Goal: Use online tool/utility: Use online tool/utility

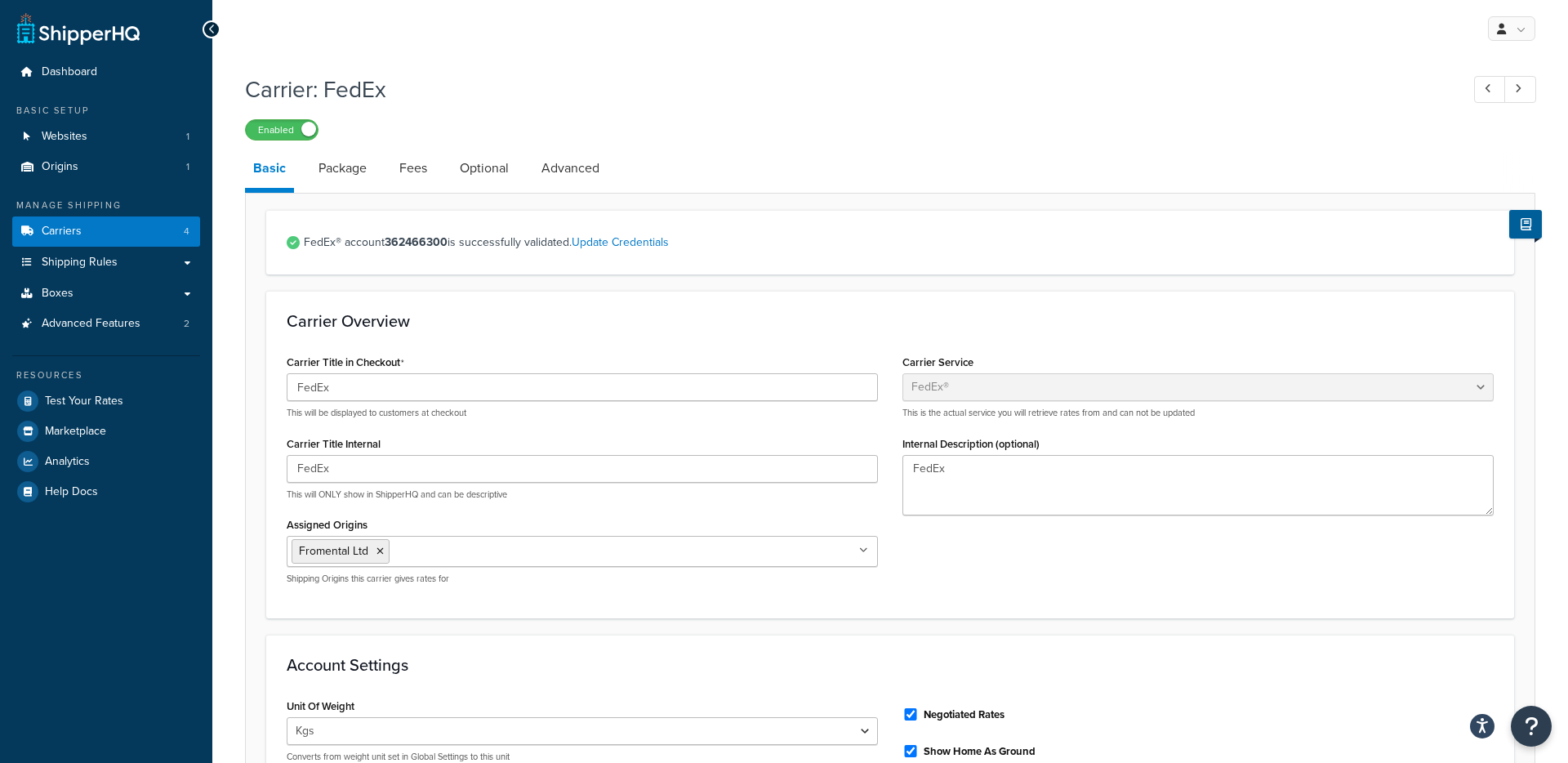
select select "fedEx"
select select "kg"
select select "CM"
select select "REGULAR_PICKUP"
select select "YOUR_PACKAGING"
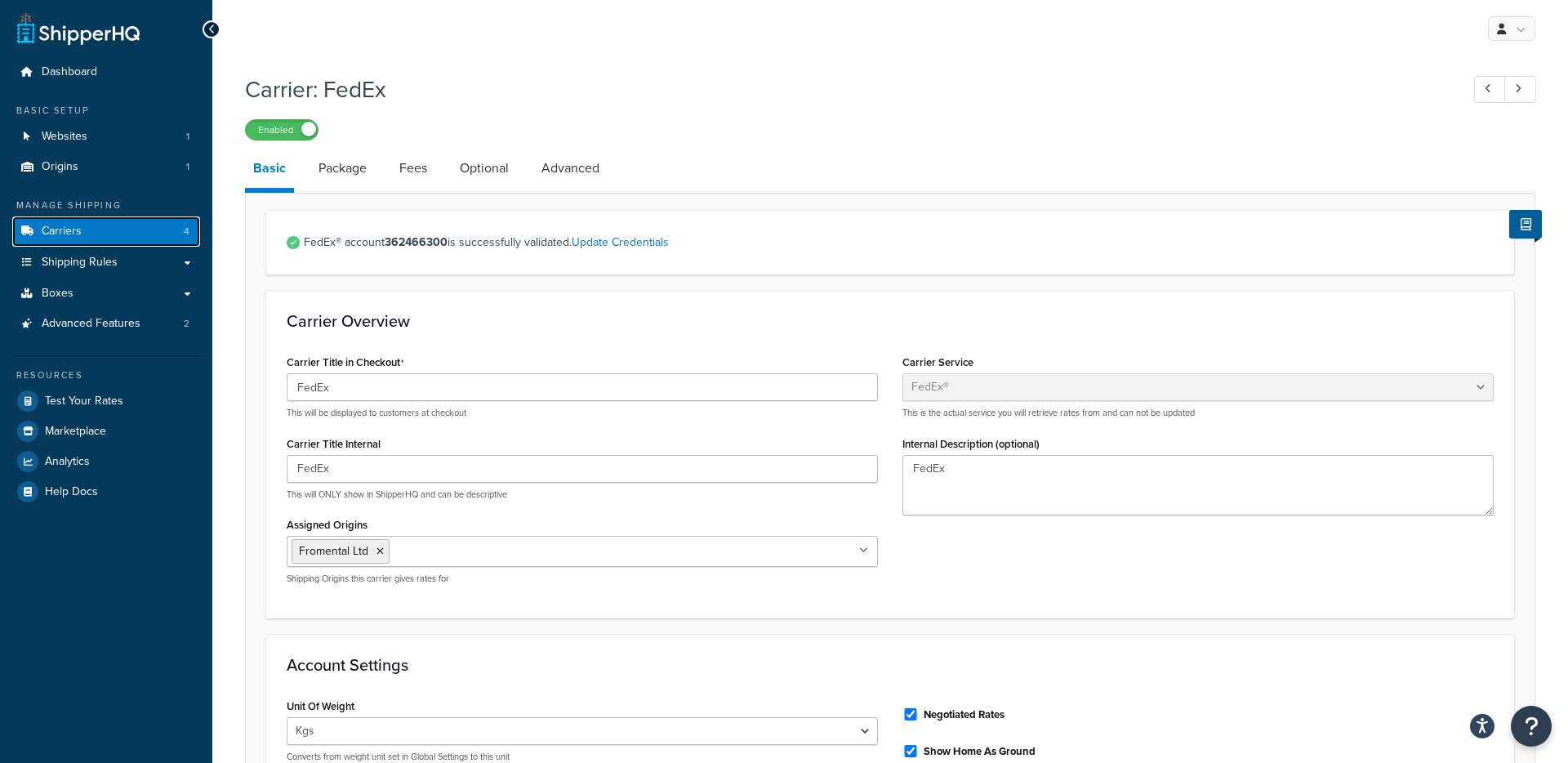
click at [71, 234] on span "Carriers" at bounding box center [62, 231] width 40 height 14
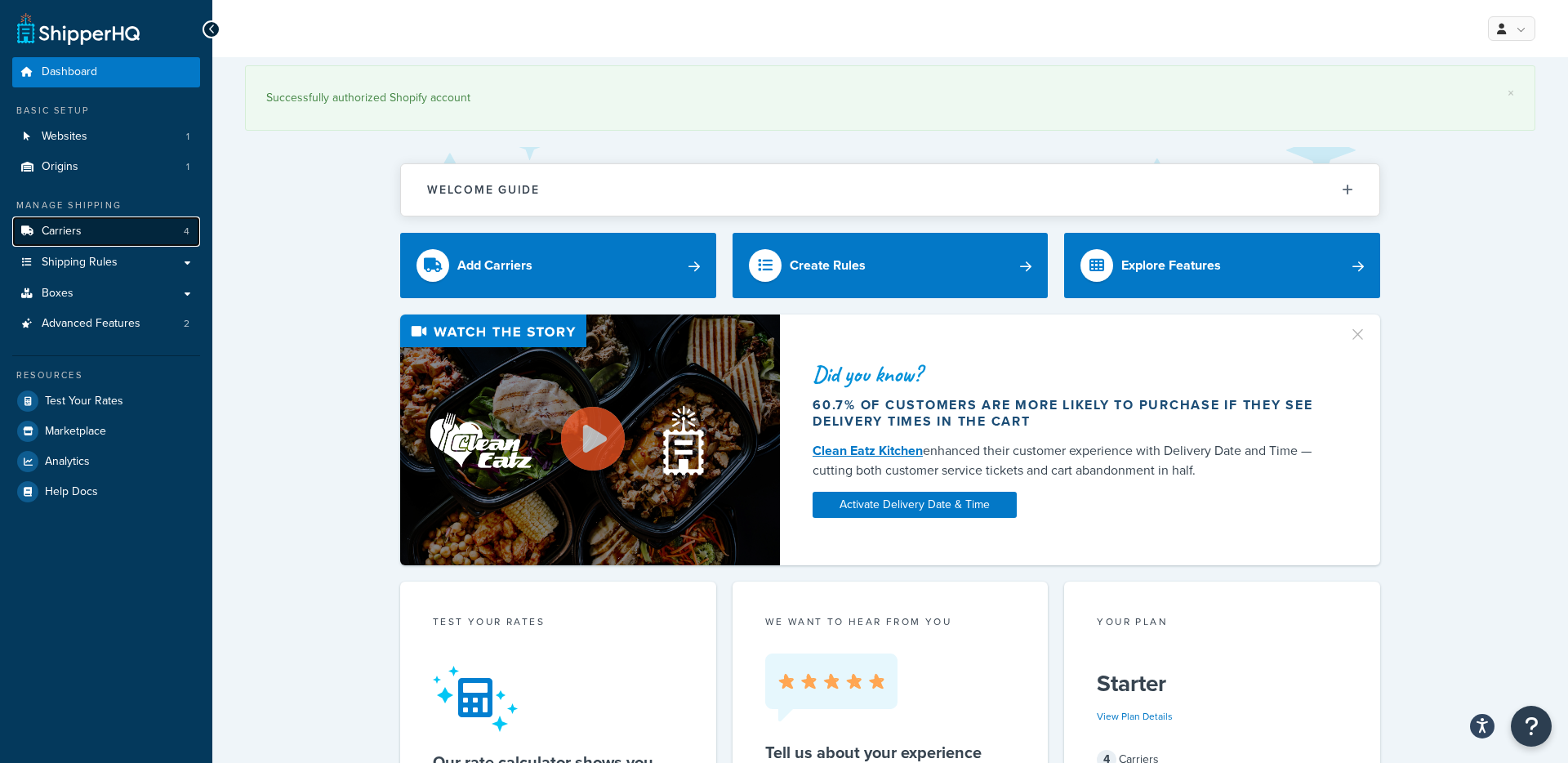
click at [62, 231] on span "Carriers" at bounding box center [62, 231] width 40 height 14
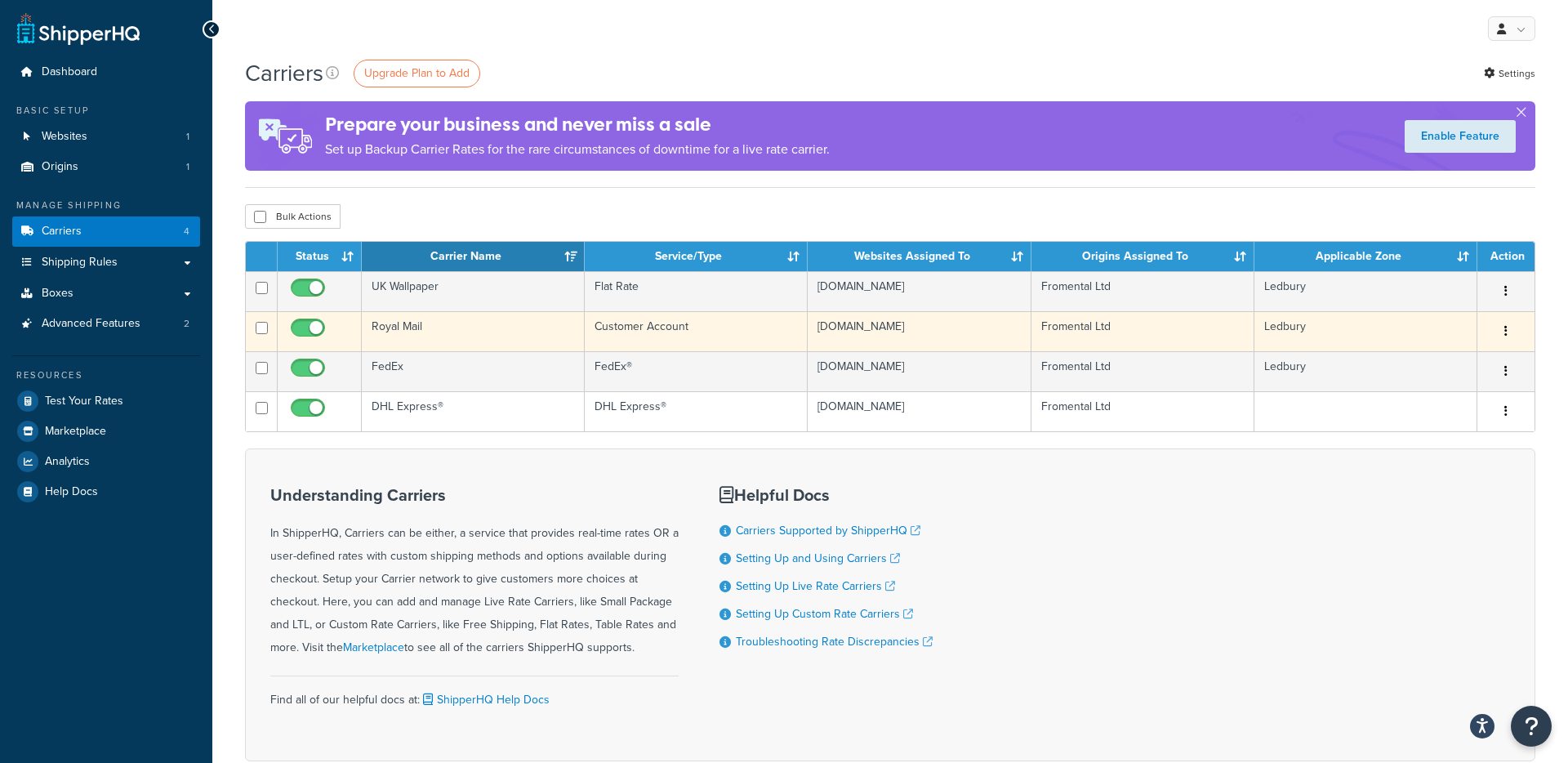
click at [1508, 330] on button "button" at bounding box center [1506, 332] width 23 height 26
click at [305, 326] on input "checkbox" at bounding box center [309, 331] width 45 height 20
click at [306, 331] on input "checkbox" at bounding box center [309, 331] width 45 height 20
checkbox input "true"
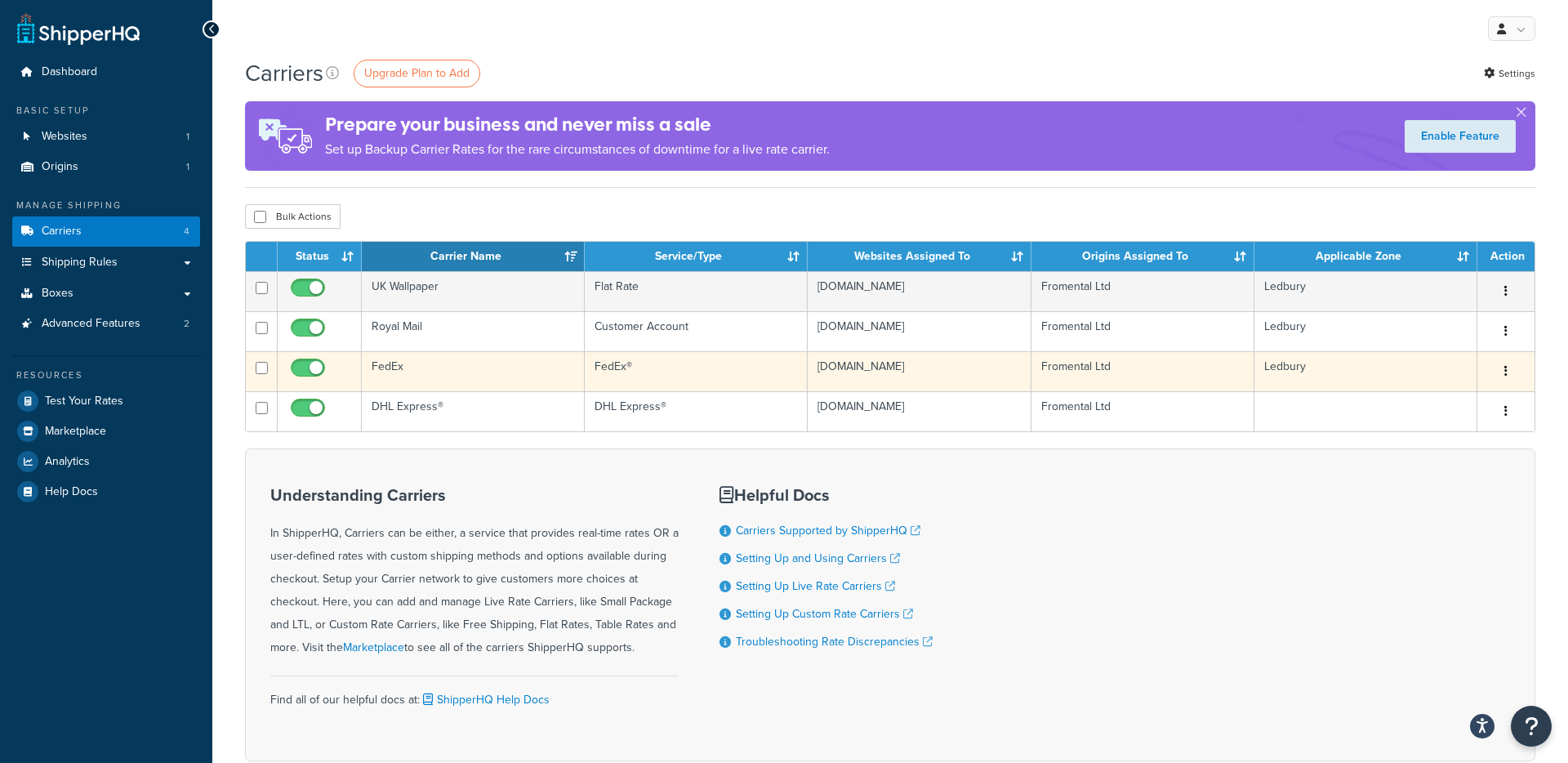
click at [386, 371] on td "FedEx" at bounding box center [473, 371] width 223 height 40
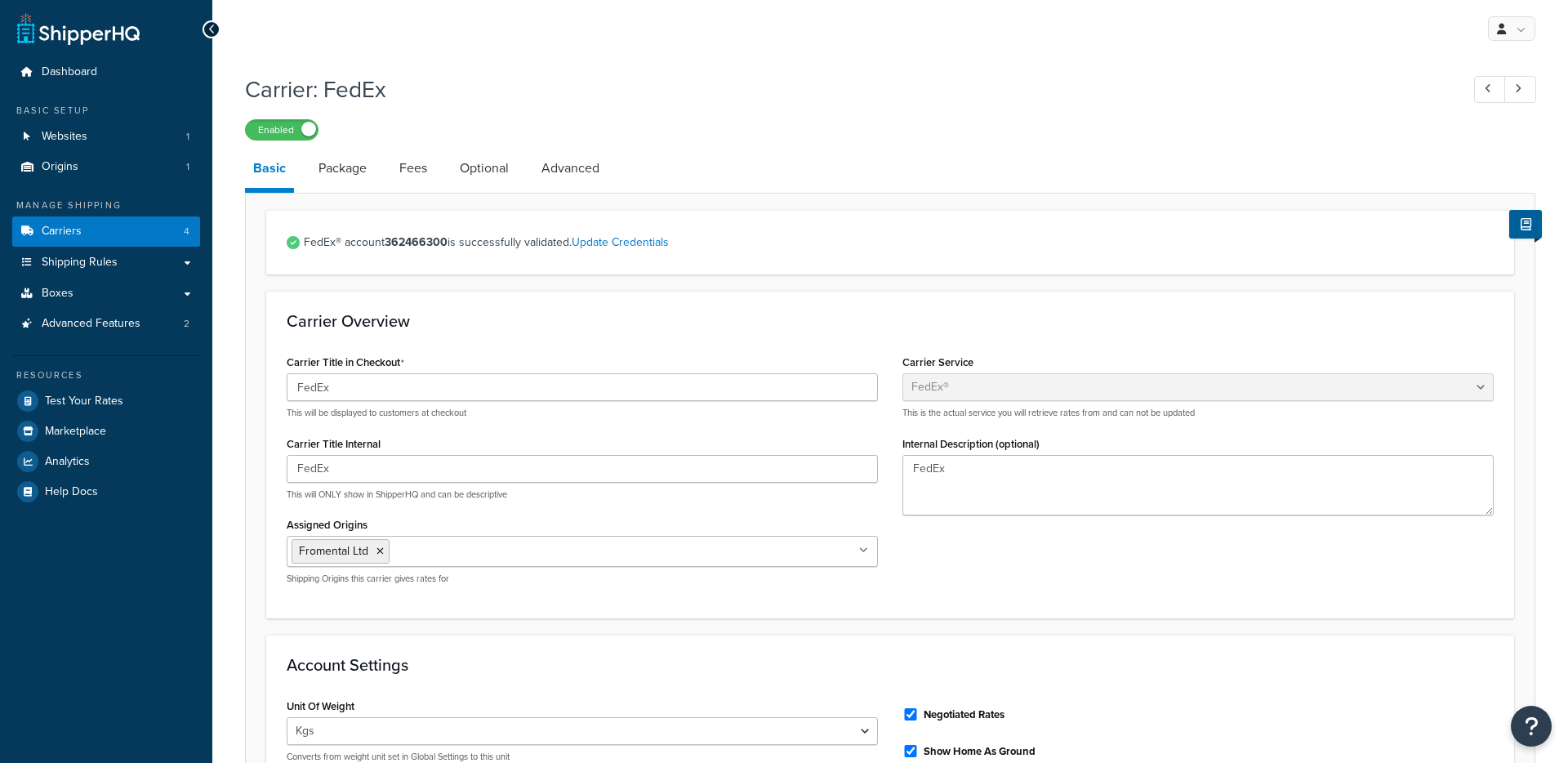
select select "fedEx"
select select "kg"
select select "CM"
select select "REGULAR_PICKUP"
select select "YOUR_PACKAGING"
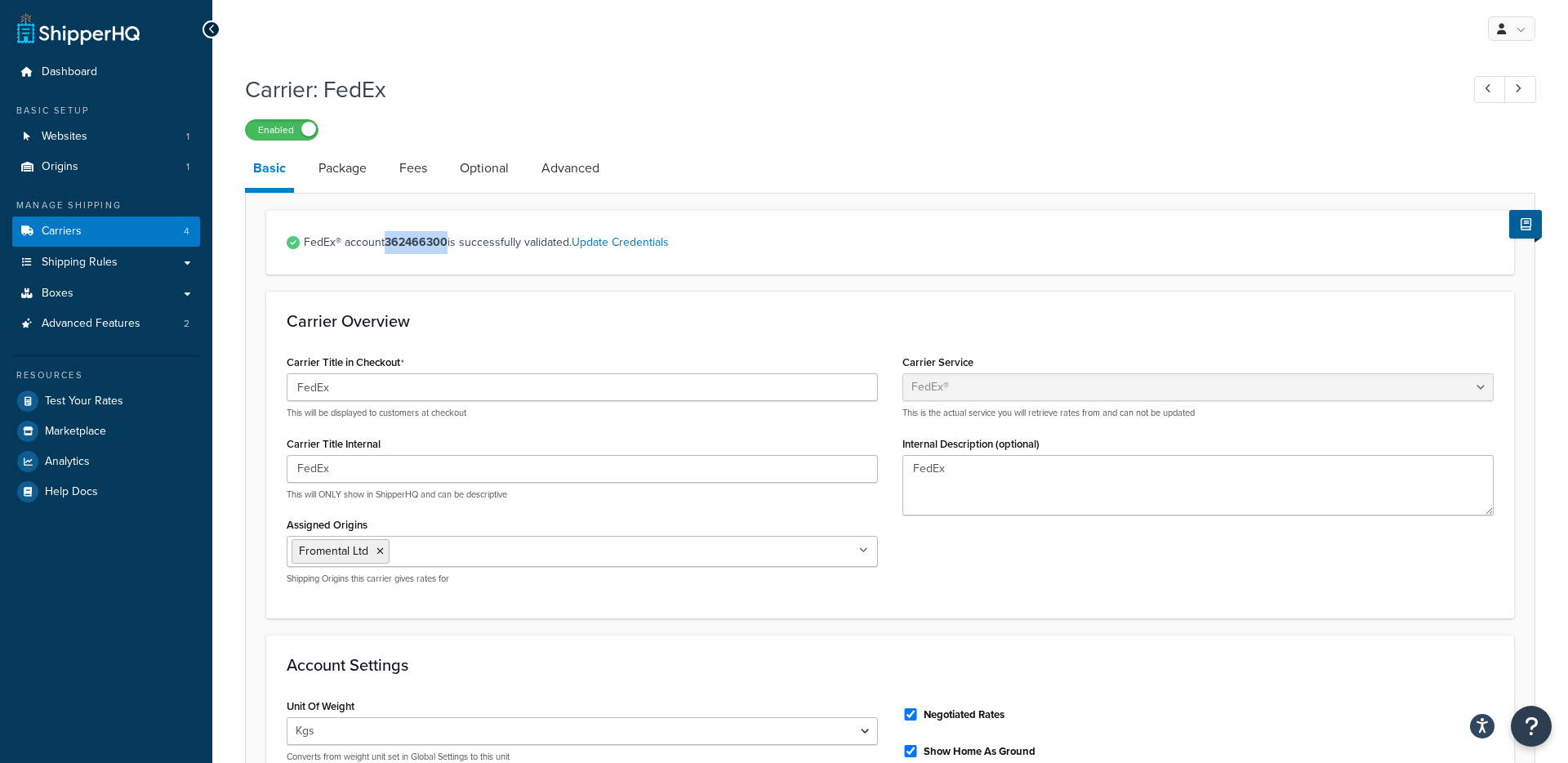
drag, startPoint x: 388, startPoint y: 246, endPoint x: 449, endPoint y: 246, distance: 61.0
click at [449, 246] on span "FedEx® account 362466300 is successfully validated. Update Credentials" at bounding box center [898, 243] width 1190 height 23
click at [486, 246] on span "FedEx® account 362466300 is successfully validated. Update Credentials" at bounding box center [898, 243] width 1190 height 23
click at [601, 244] on link "Update Credentials" at bounding box center [620, 243] width 97 height 18
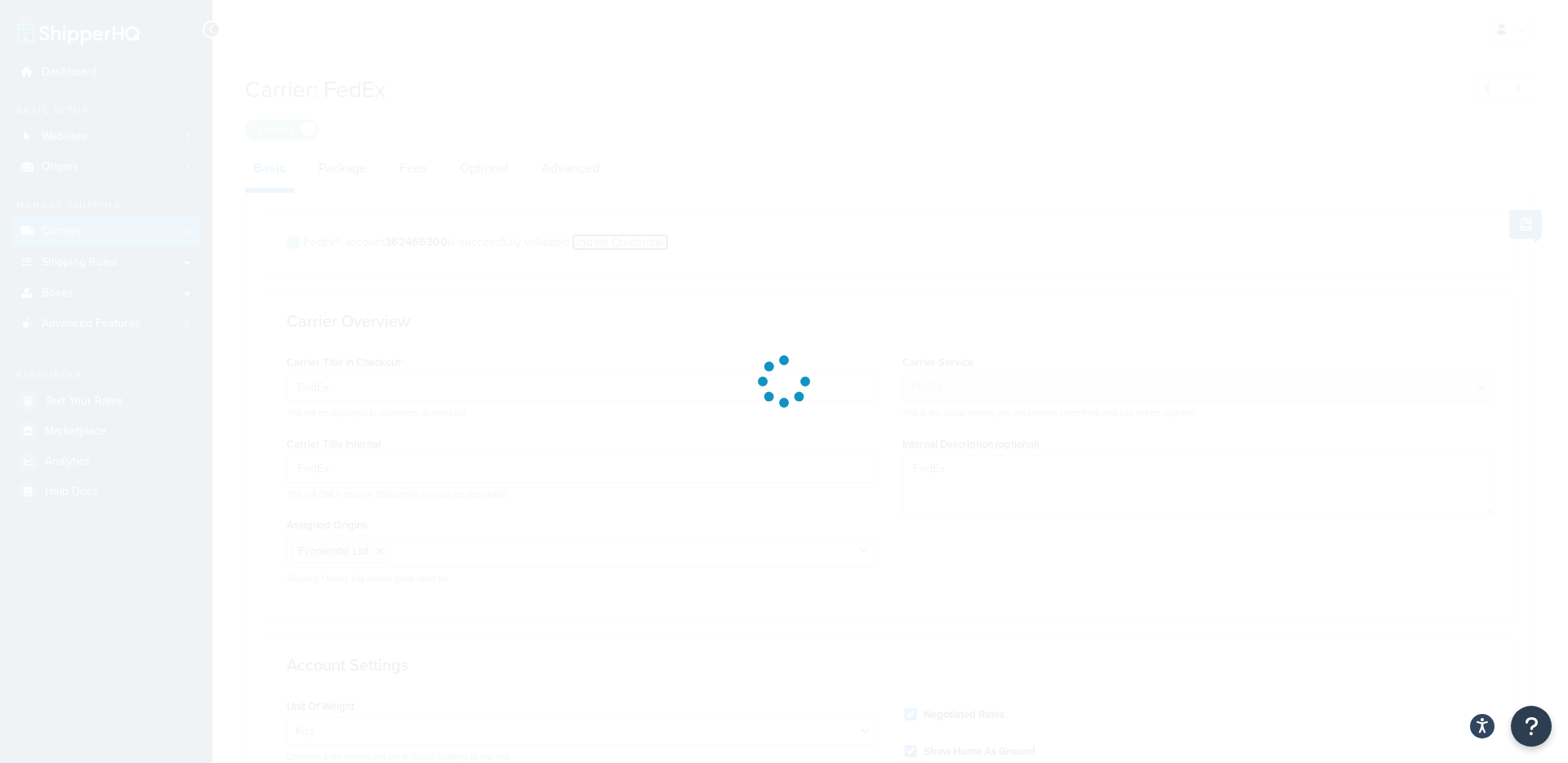
select select "US"
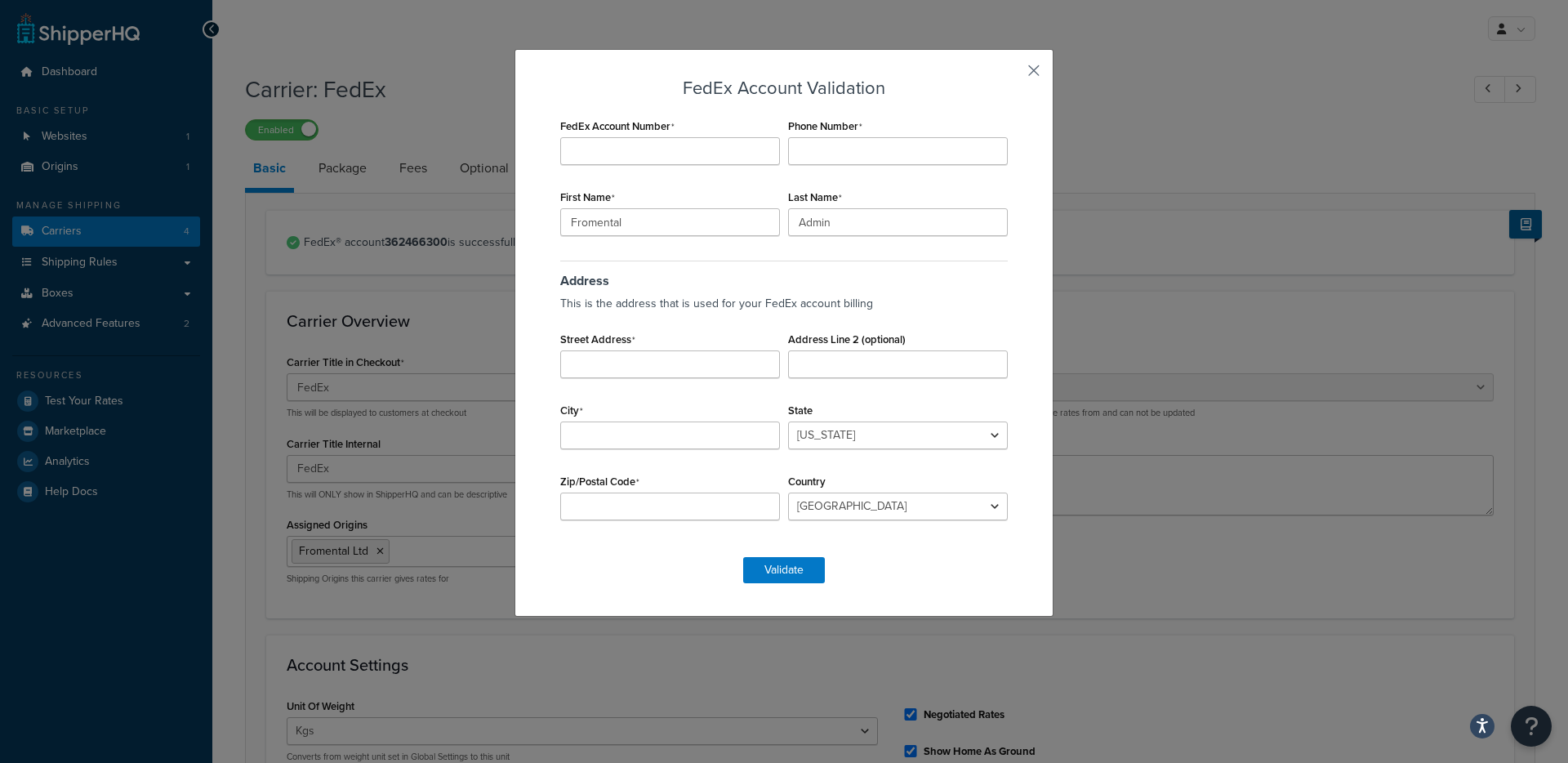
click at [1011, 74] on button "button" at bounding box center [1009, 76] width 4 height 4
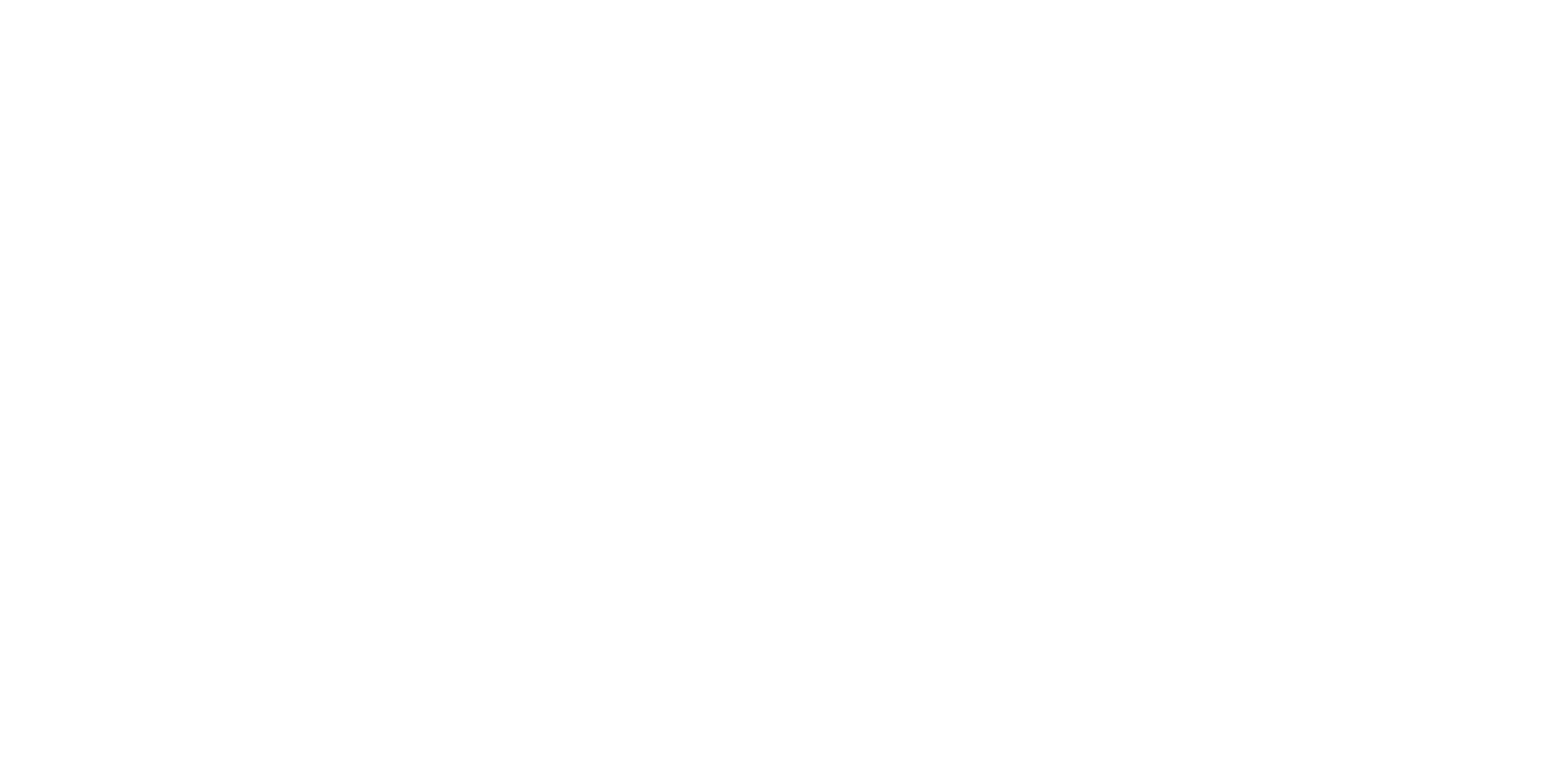
select select "fedEx"
select select "kg"
select select "CM"
select select "REGULAR_PICKUP"
select select "YOUR_PACKAGING"
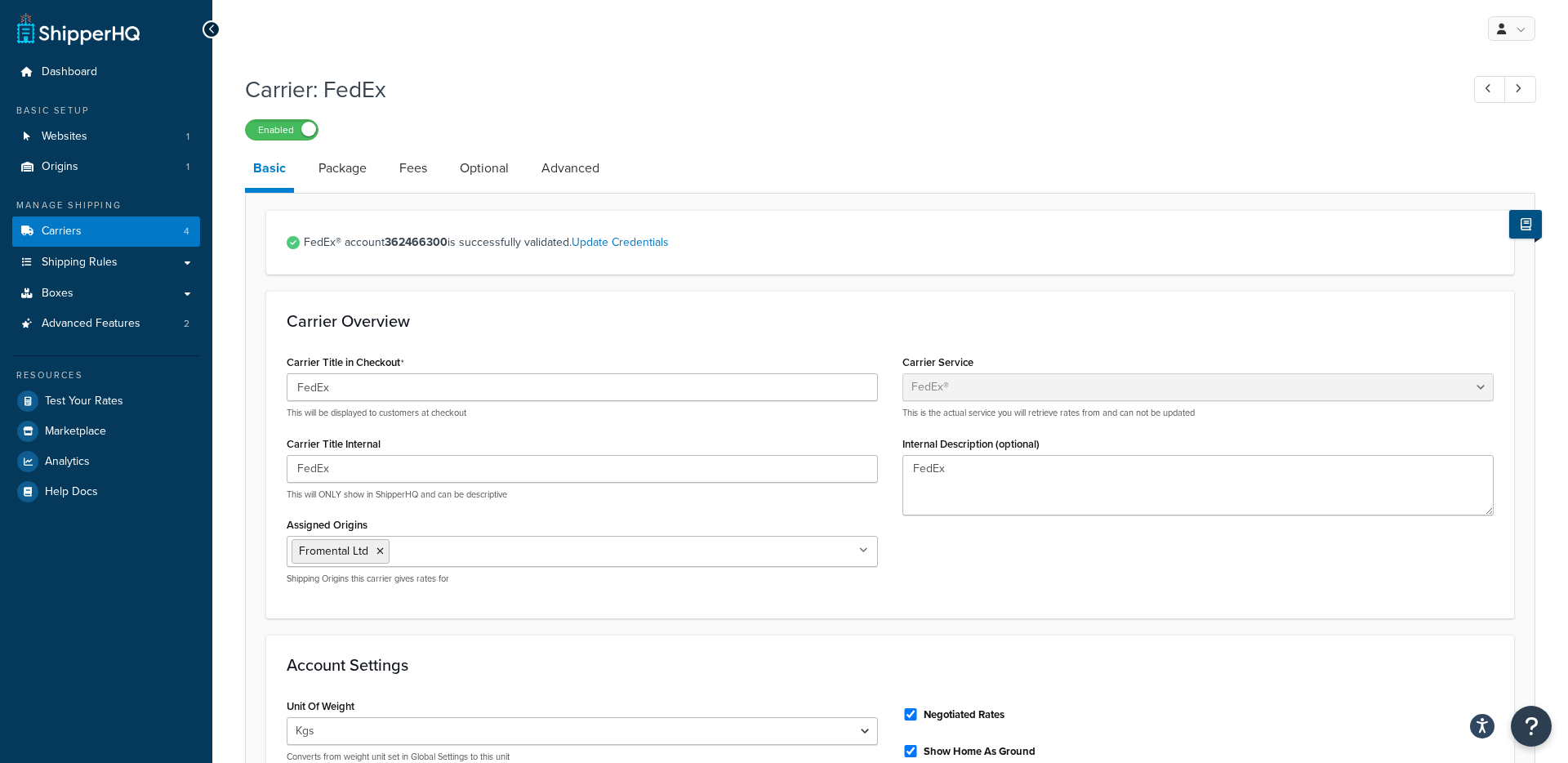
click at [1522, 226] on icon at bounding box center [1526, 224] width 11 height 12
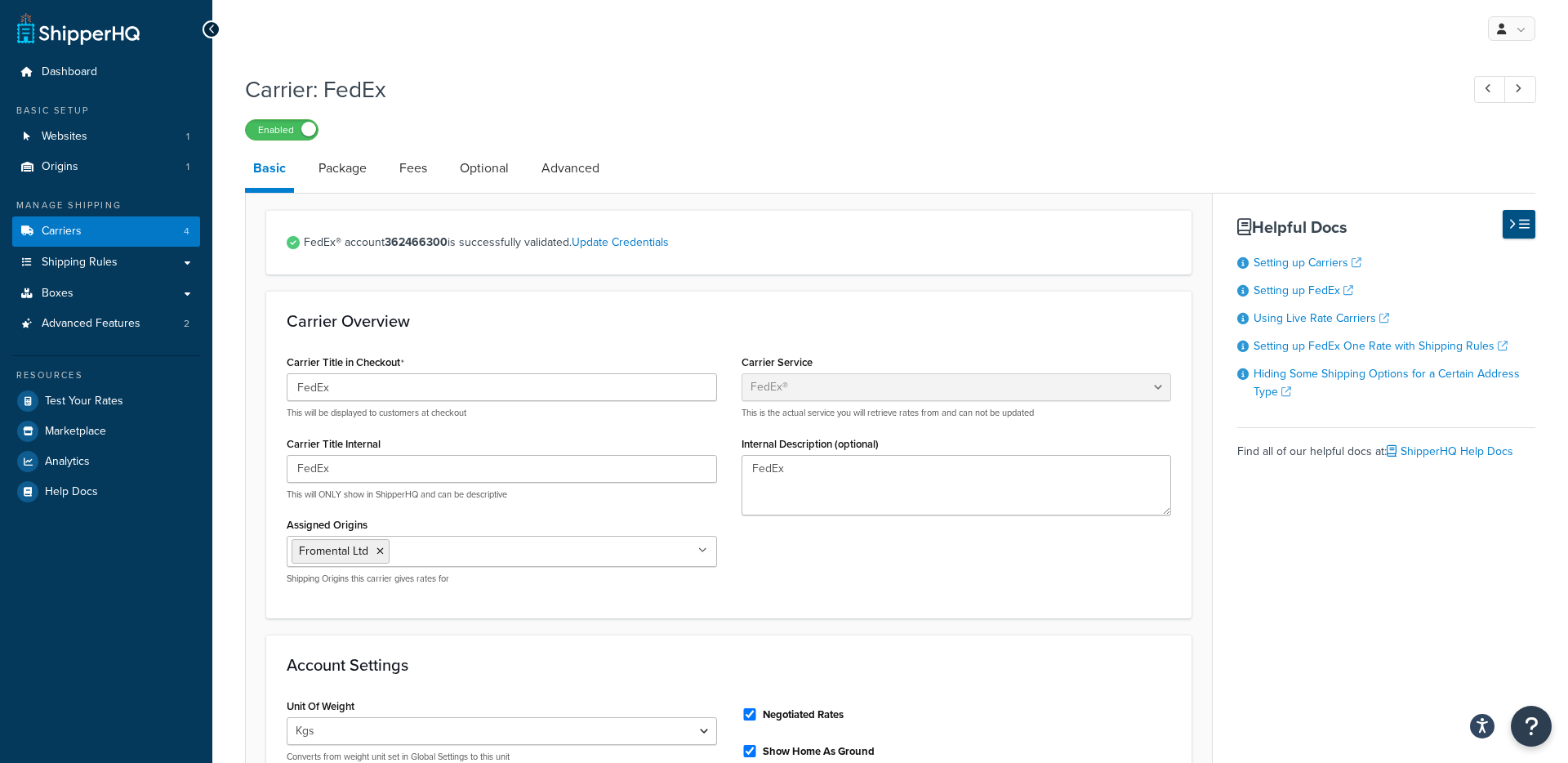
click at [1522, 226] on icon at bounding box center [1524, 224] width 11 height 12
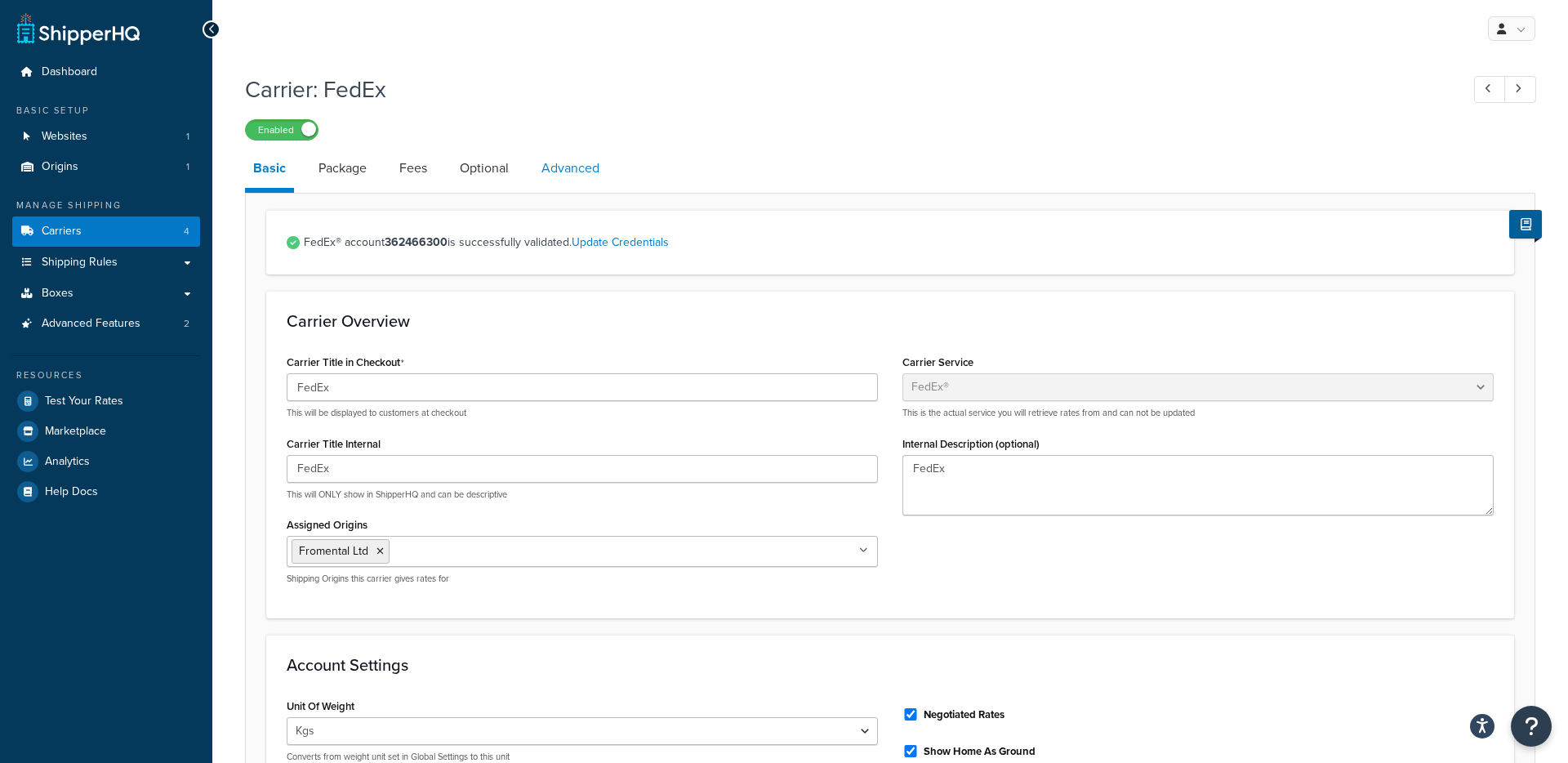
click at [556, 166] on link "Advanced" at bounding box center [570, 168] width 74 height 39
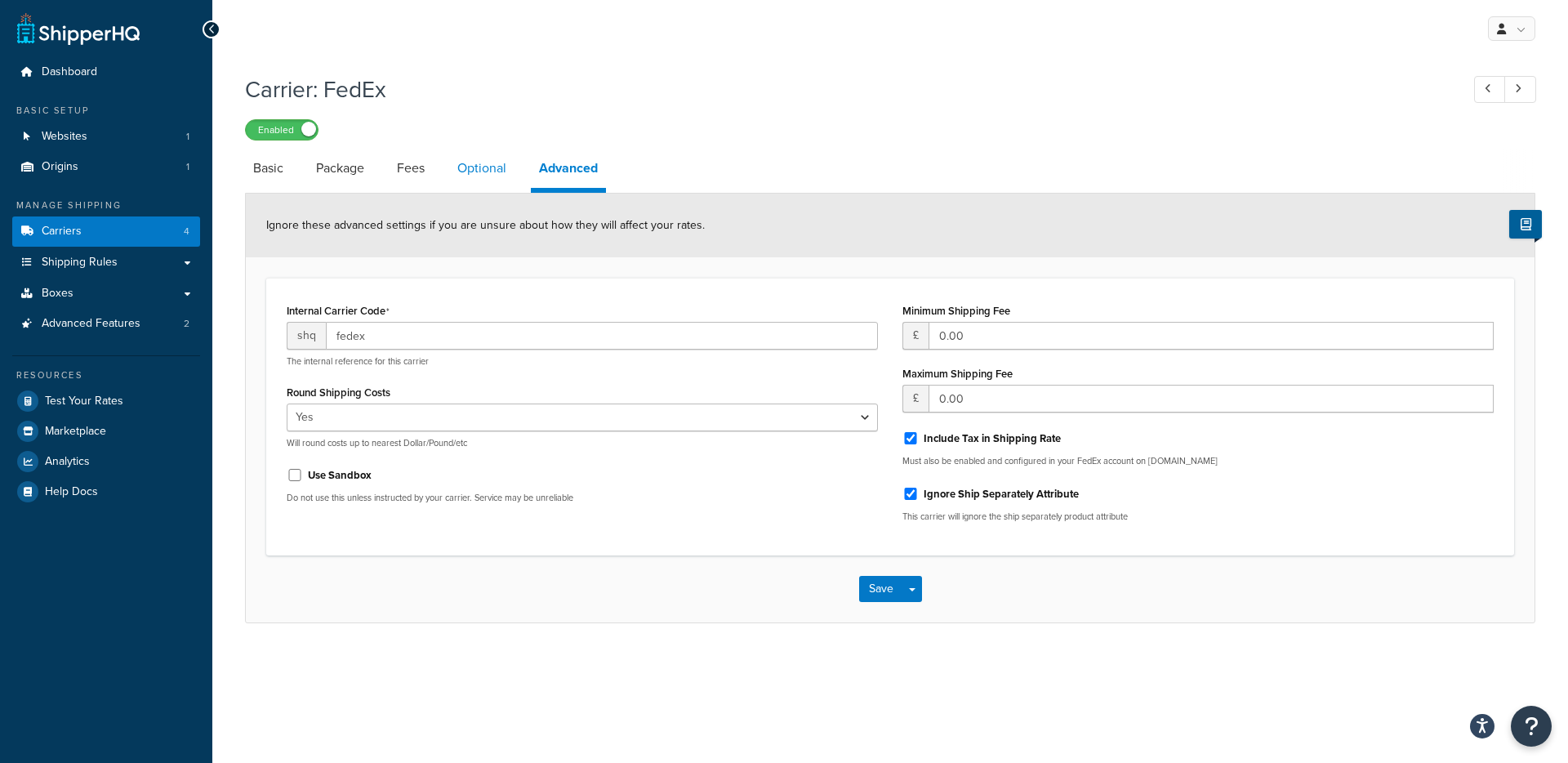
click at [473, 173] on link "Optional" at bounding box center [482, 168] width 66 height 39
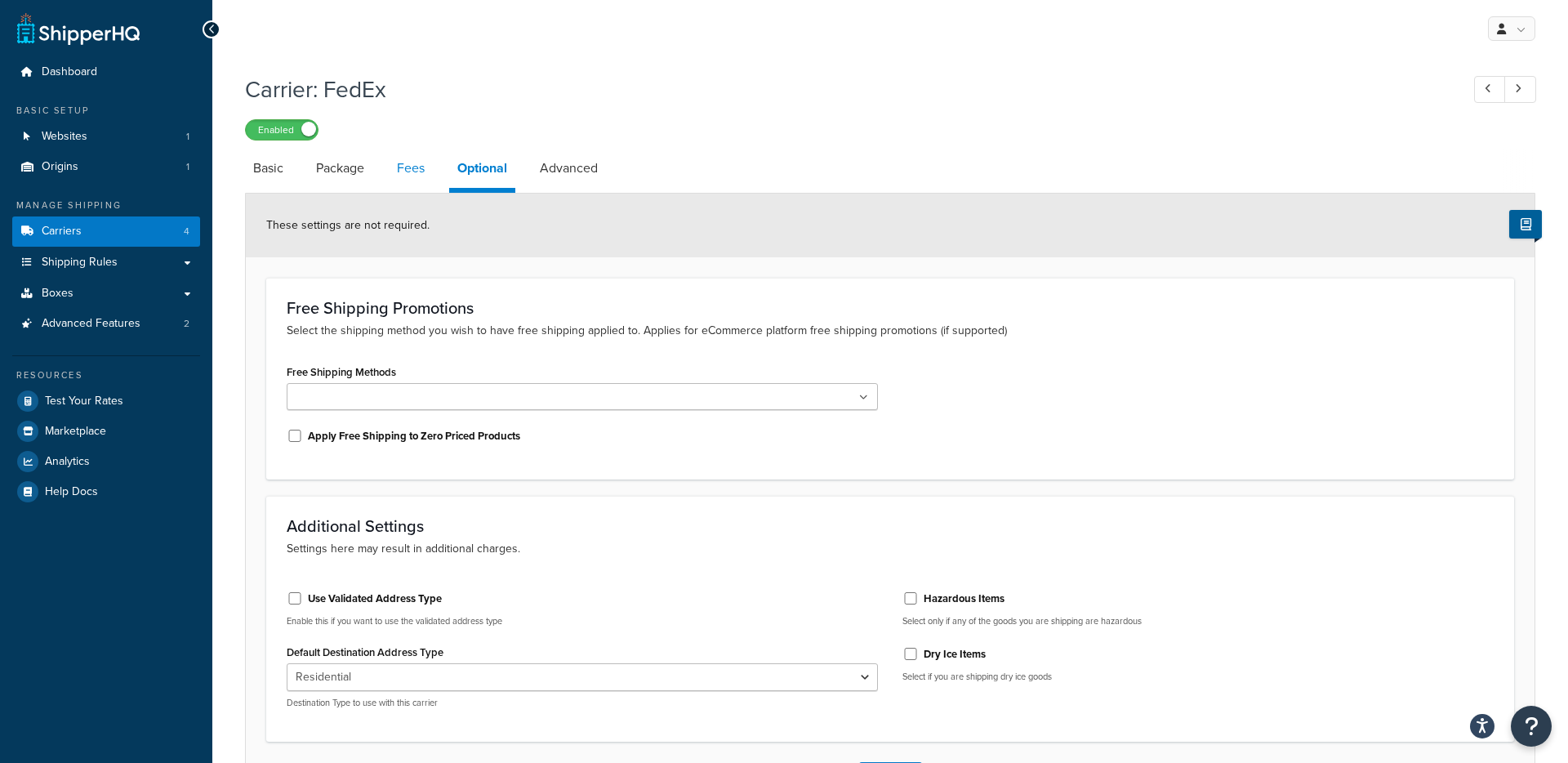
click at [415, 173] on link "Fees" at bounding box center [411, 168] width 44 height 39
select select "AFTER"
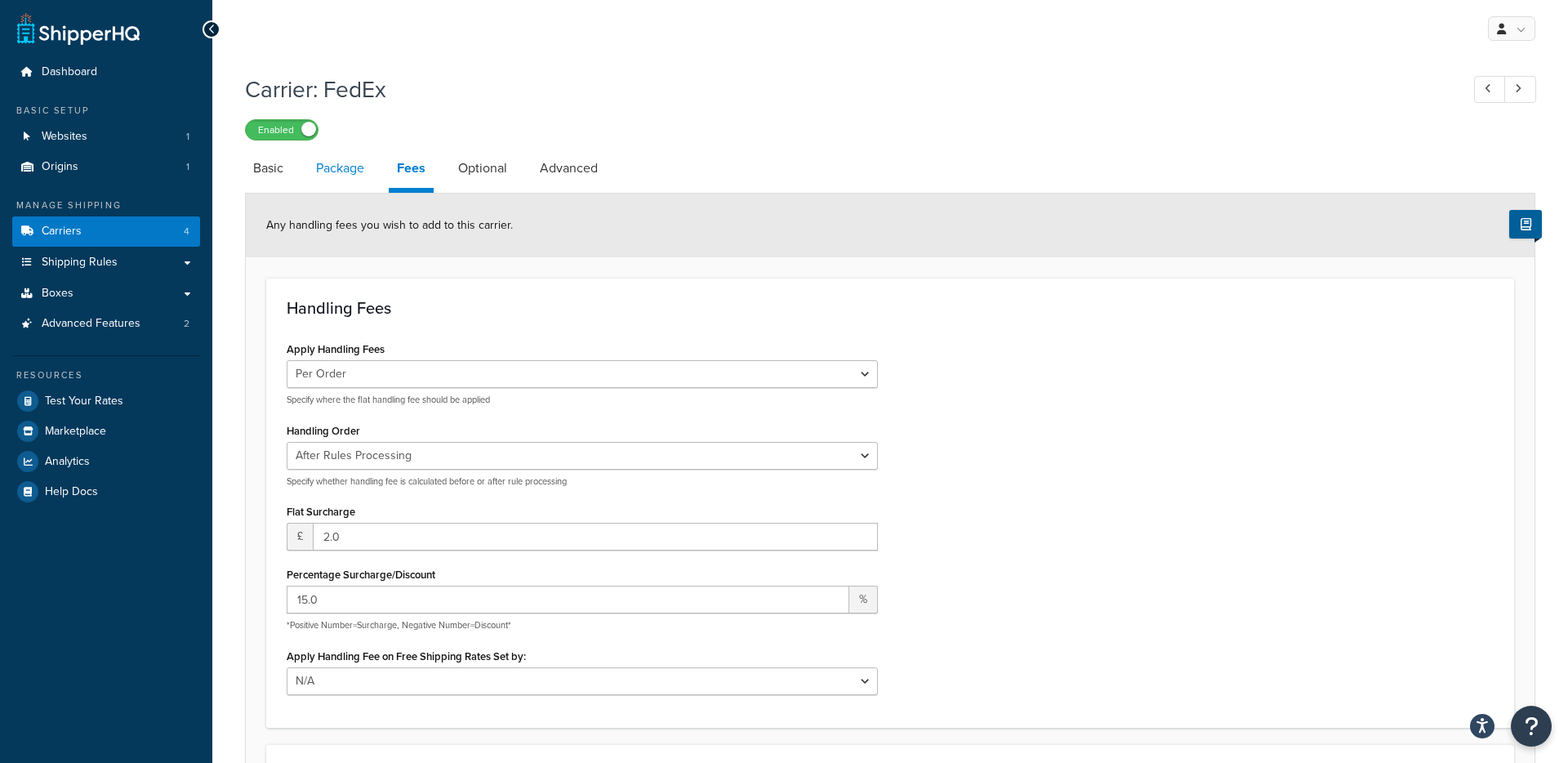
click at [335, 177] on link "Package" at bounding box center [341, 168] width 65 height 39
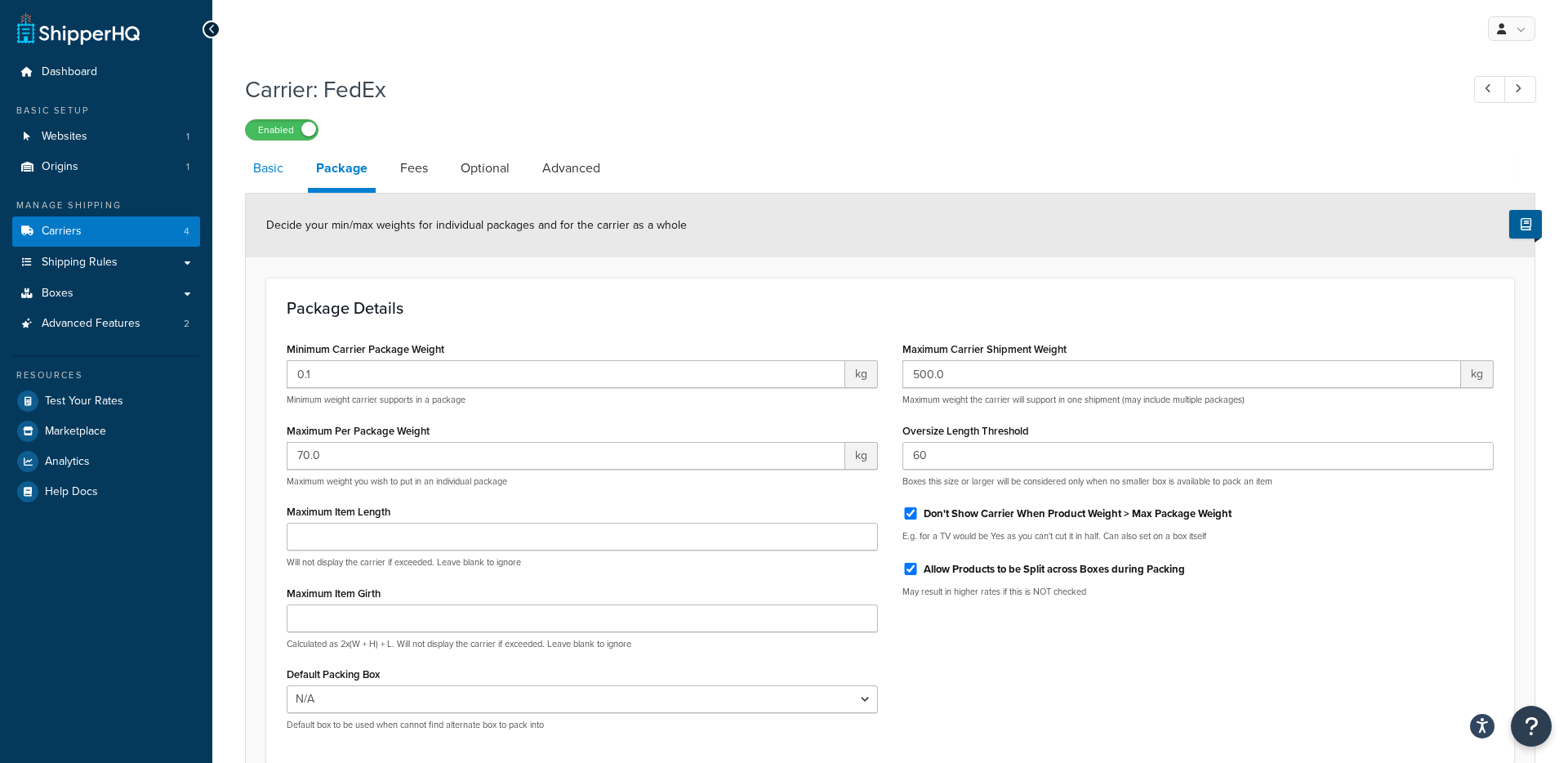
click at [264, 175] on link "Basic" at bounding box center [268, 168] width 46 height 39
select select "fedEx"
select select "kg"
select select "CM"
select select "REGULAR_PICKUP"
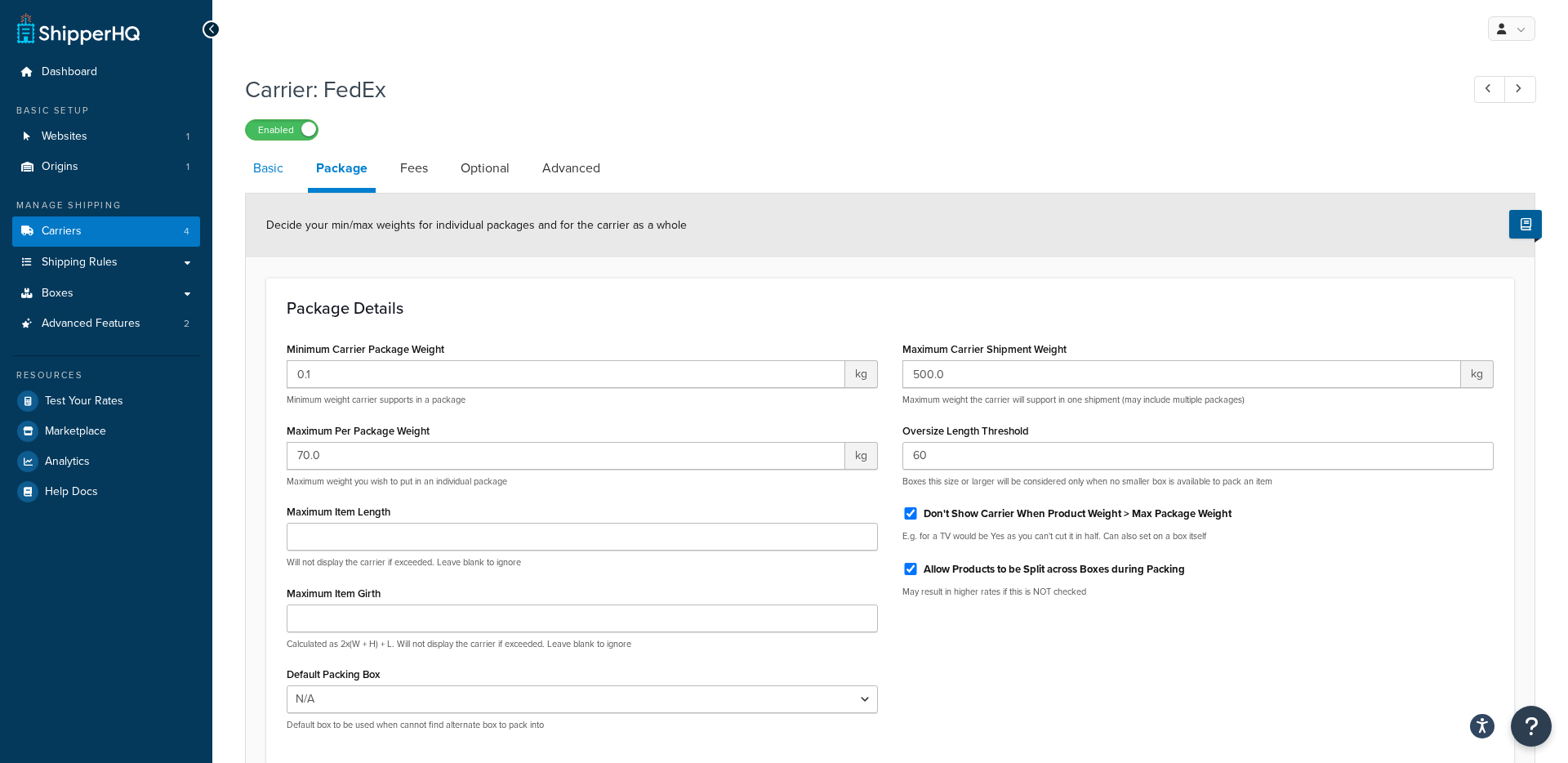
select select "YOUR_PACKAGING"
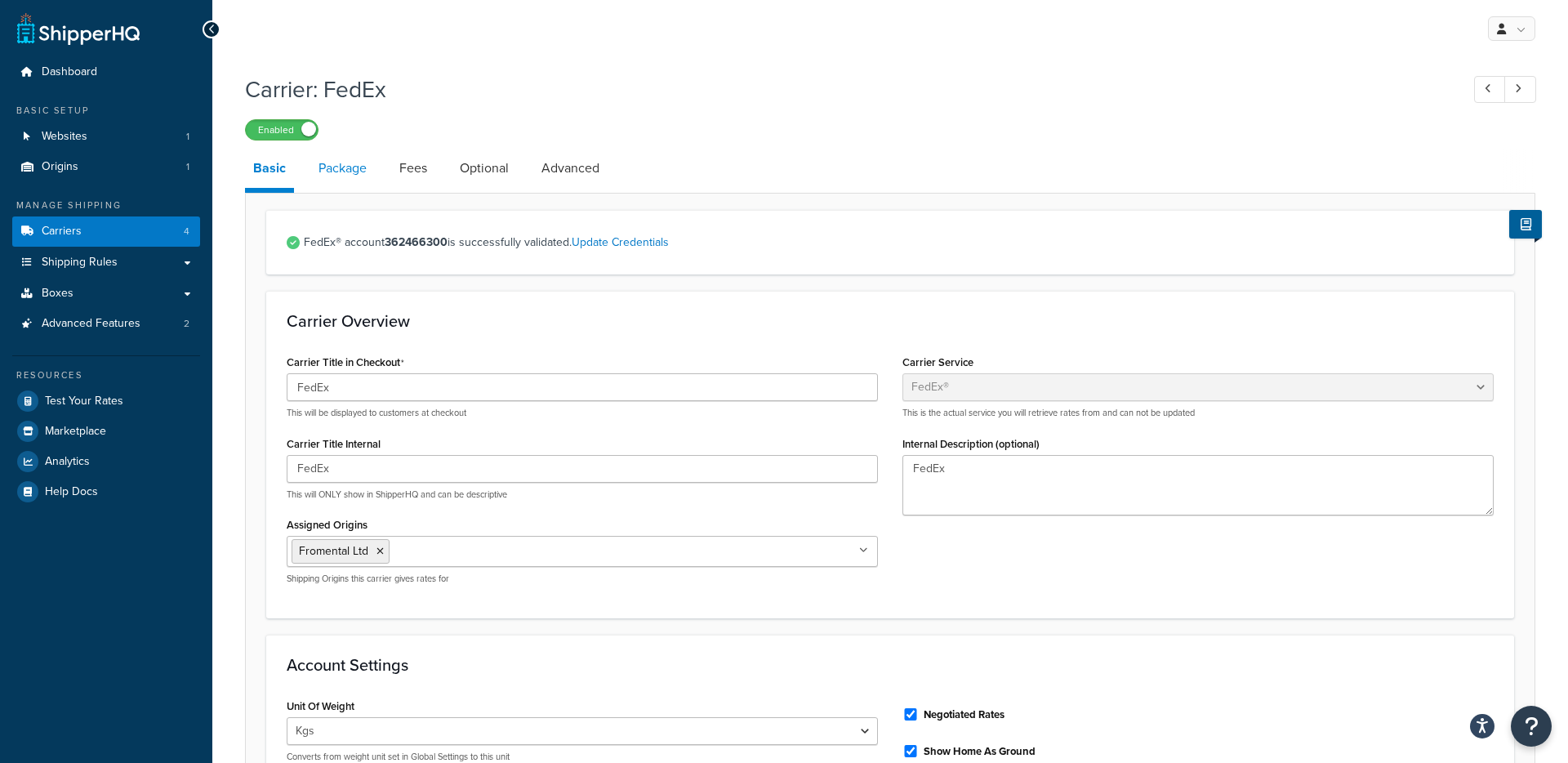
click at [336, 169] on link "Package" at bounding box center [342, 168] width 65 height 39
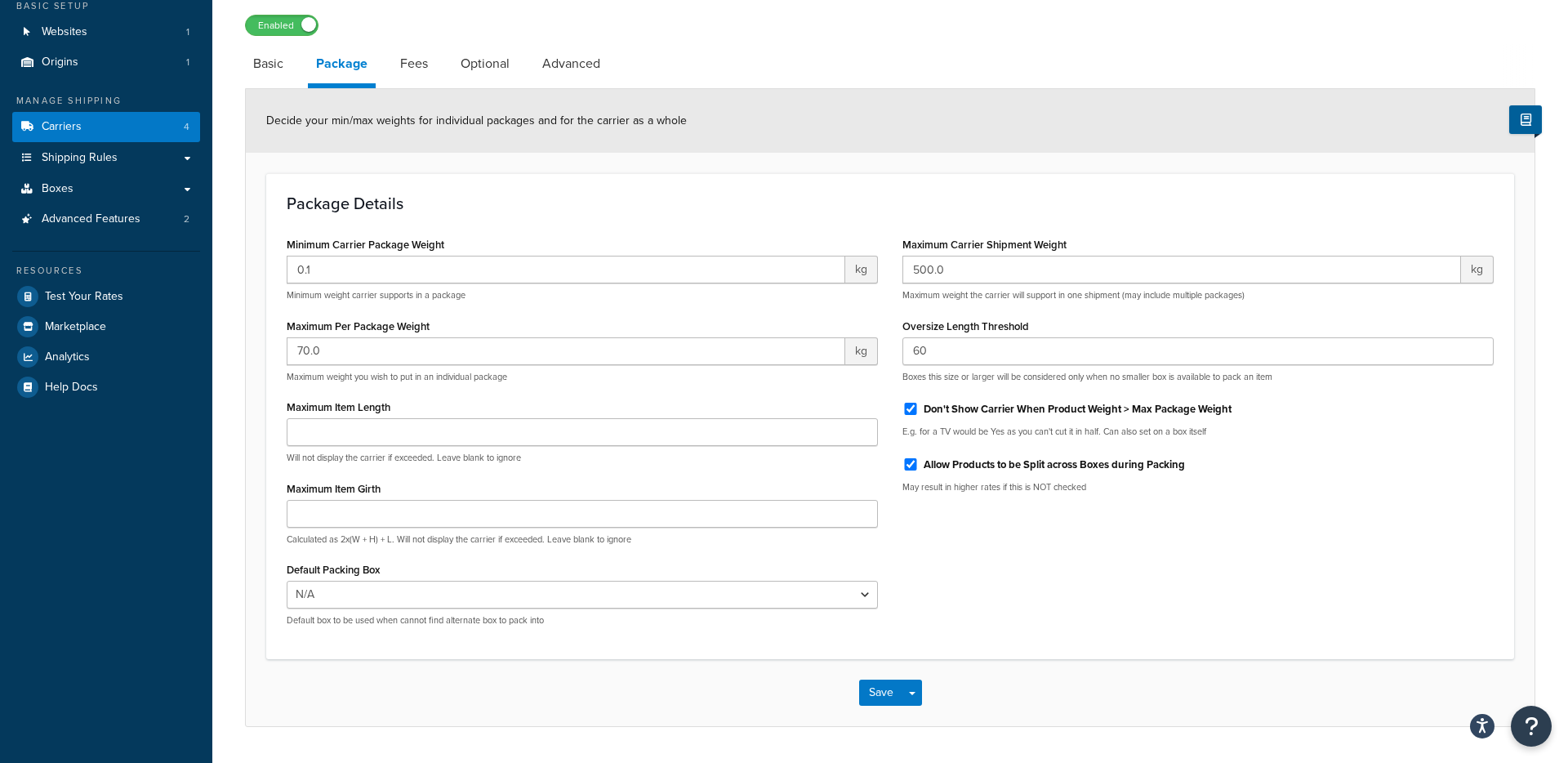
scroll to position [108, 0]
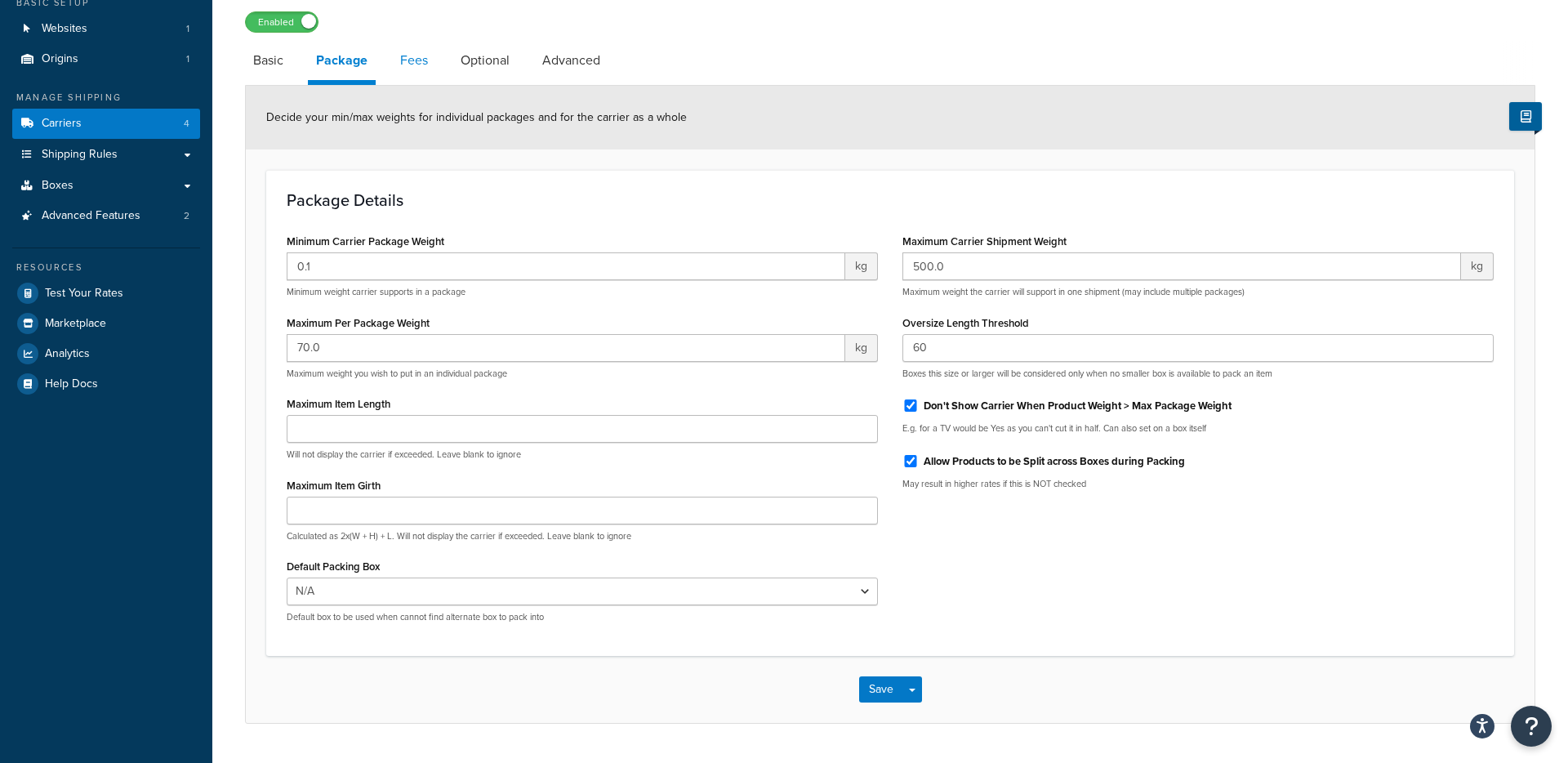
click at [408, 66] on link "Fees" at bounding box center [414, 60] width 44 height 39
select select "AFTER"
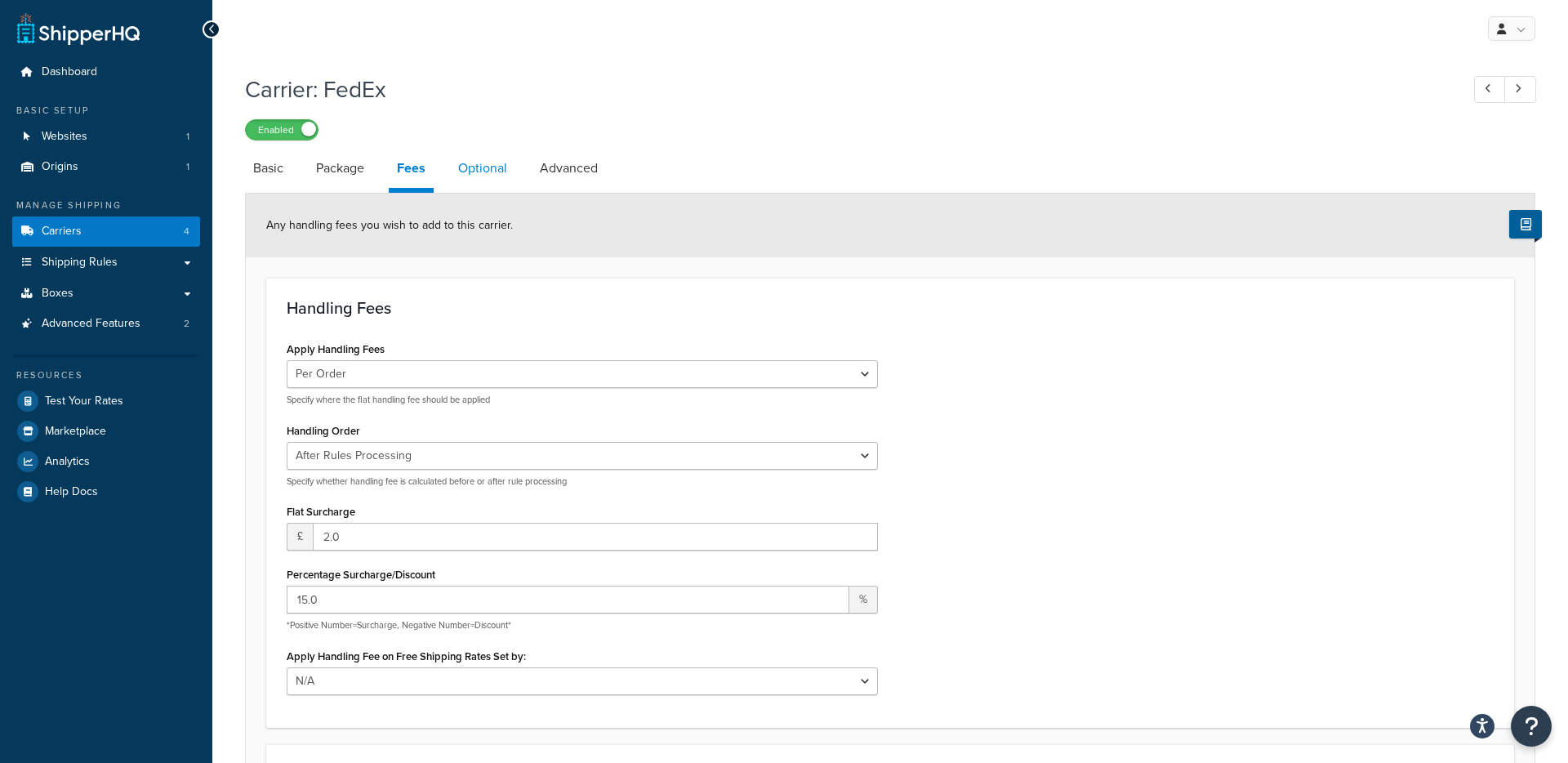
click at [485, 165] on link "Optional" at bounding box center [482, 168] width 66 height 39
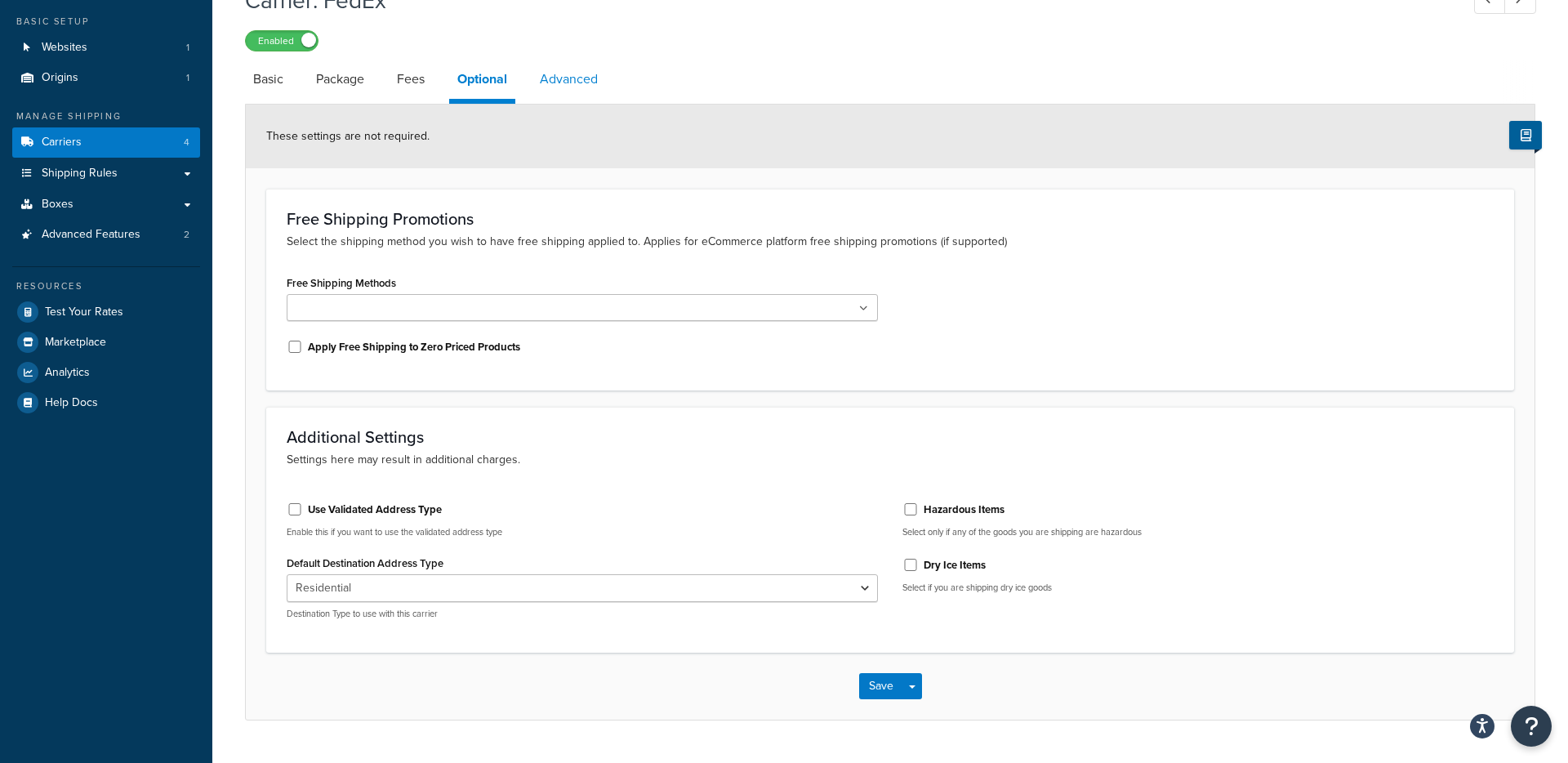
scroll to position [88, 0]
click at [559, 81] on link "Advanced" at bounding box center [568, 80] width 74 height 39
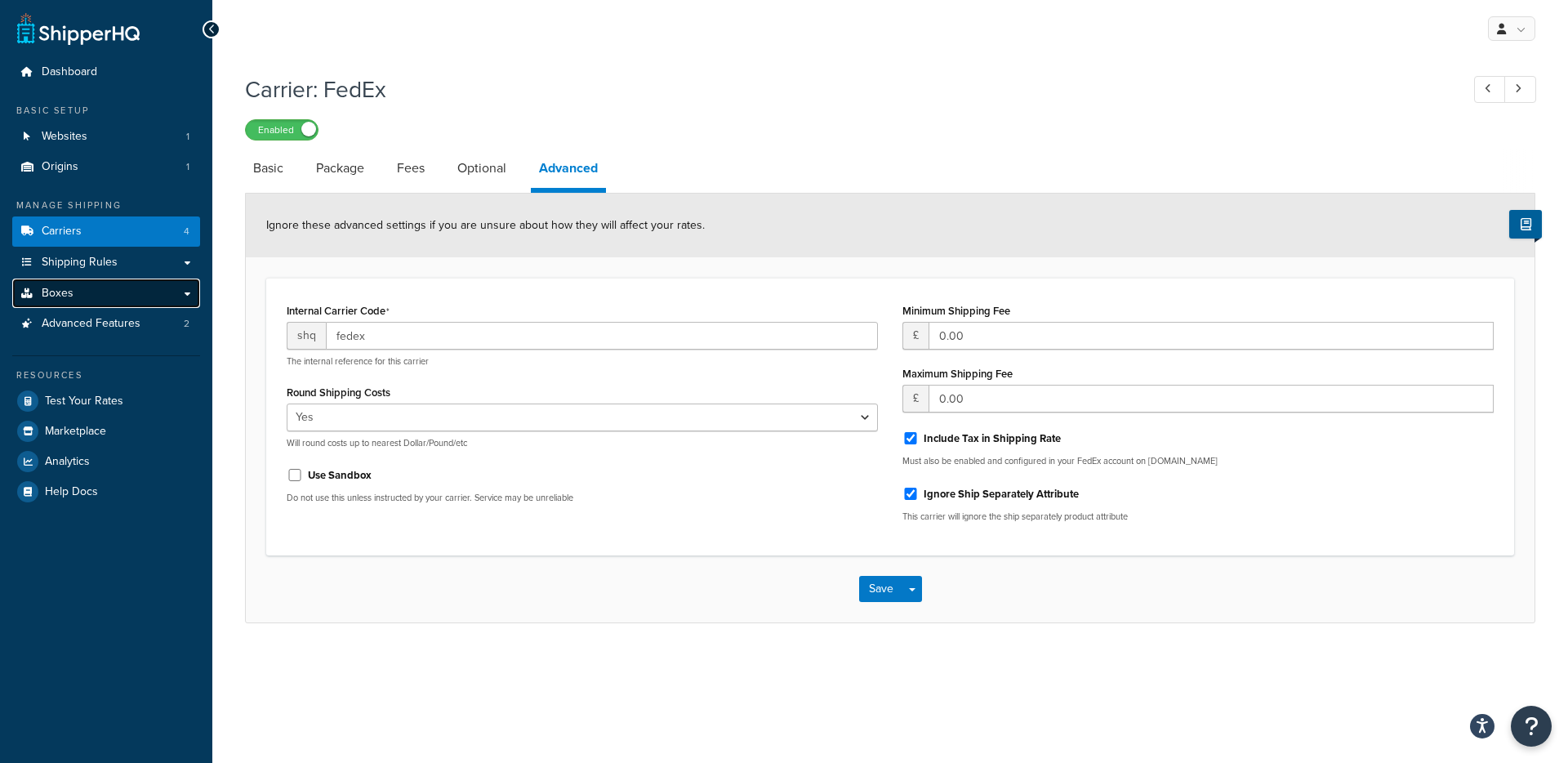
click at [63, 298] on span "Boxes" at bounding box center [58, 293] width 32 height 14
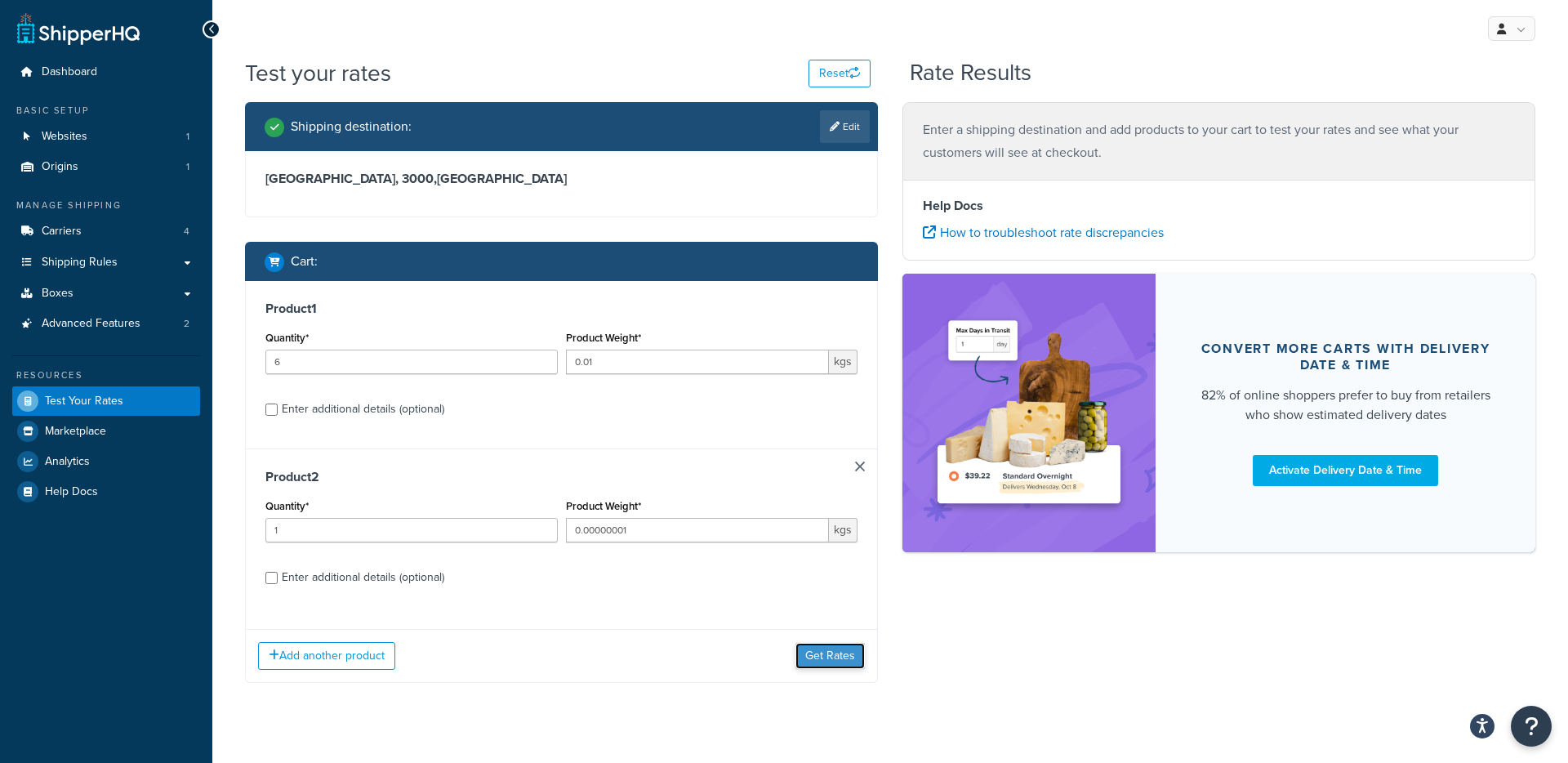
click at [827, 657] on button "Get Rates" at bounding box center [829, 656] width 69 height 26
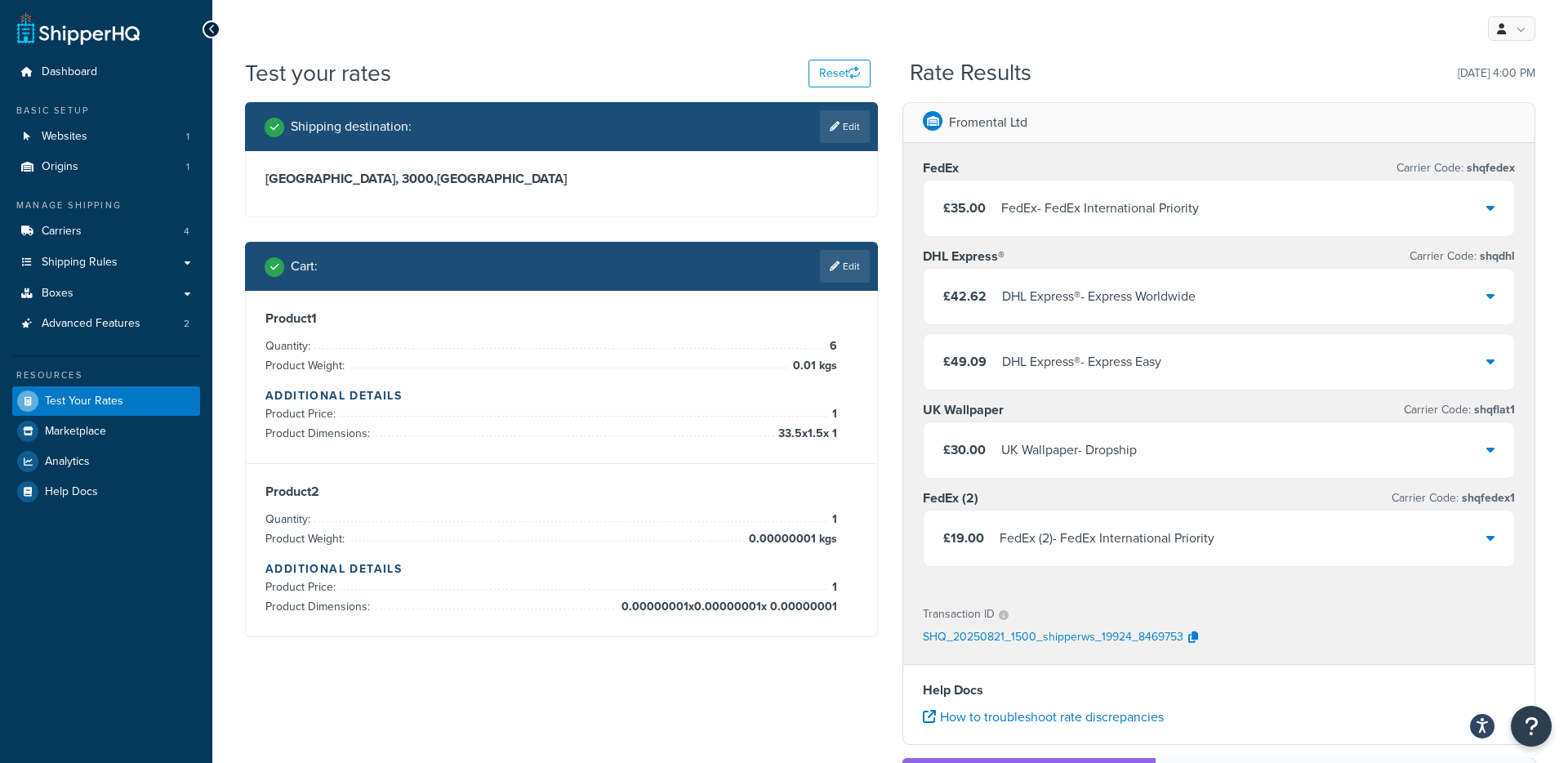
click at [1281, 545] on div "£19.00 FedEx (2) - FedEx International Priority" at bounding box center [1219, 538] width 590 height 55
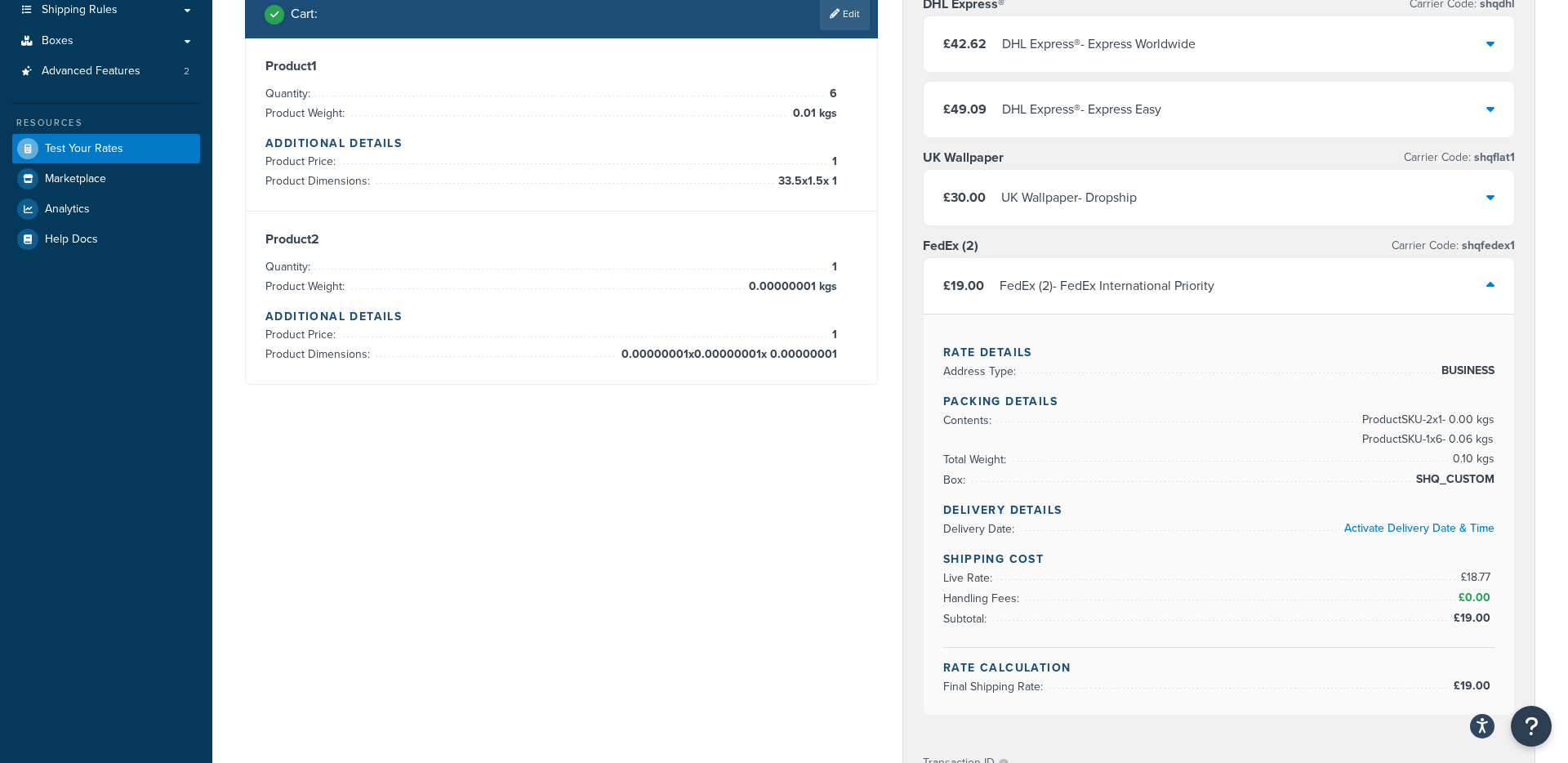
scroll to position [268, 0]
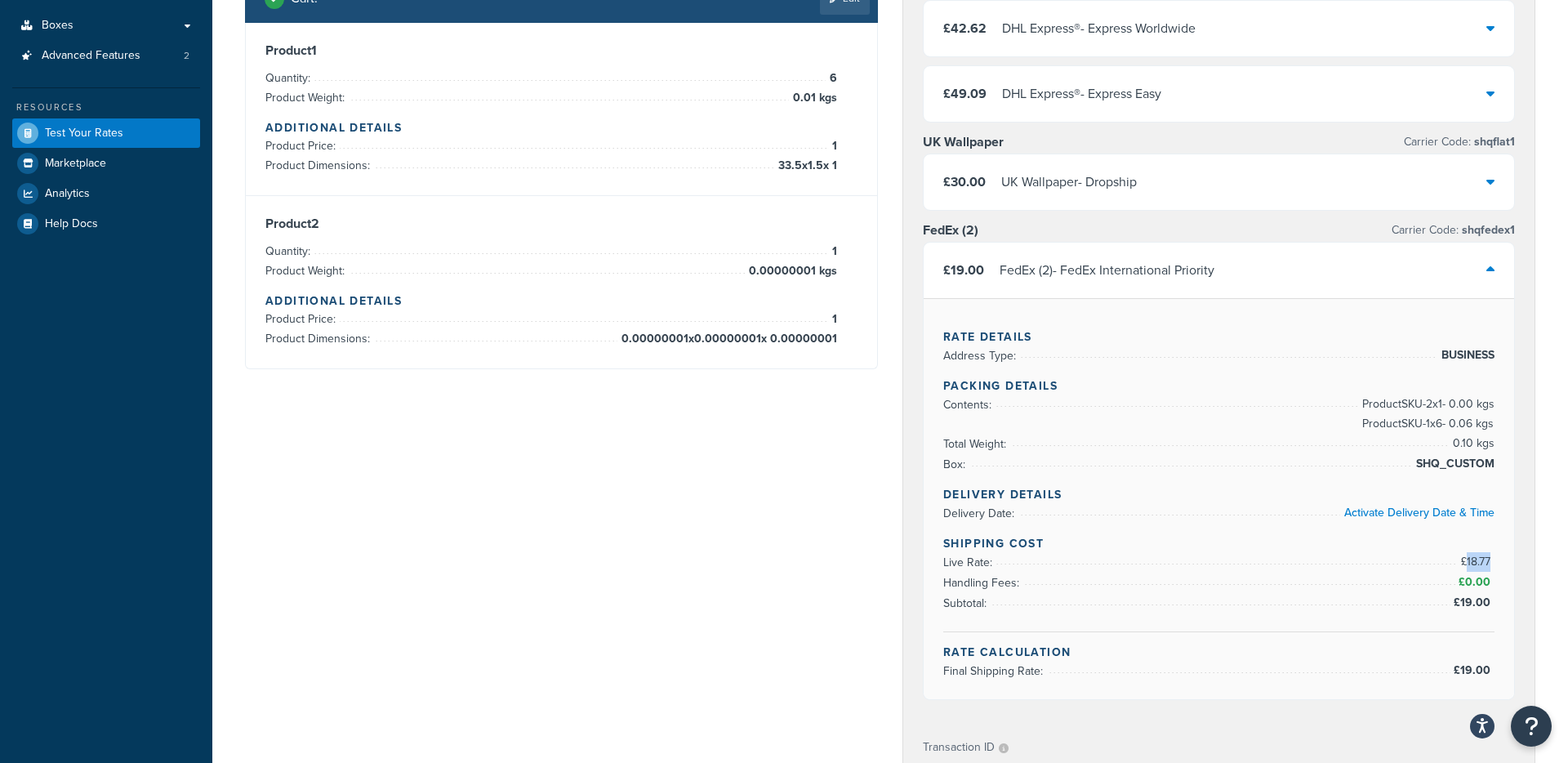
drag, startPoint x: 1466, startPoint y: 563, endPoint x: 1490, endPoint y: 563, distance: 24.0
click at [1490, 563] on span "£18.77" at bounding box center [1477, 562] width 33 height 18
drag, startPoint x: 1464, startPoint y: 581, endPoint x: 1490, endPoint y: 583, distance: 26.1
click at [1490, 583] on span "£0.00" at bounding box center [1476, 583] width 36 height 18
drag, startPoint x: 1460, startPoint y: 602, endPoint x: 1494, endPoint y: 604, distance: 34.1
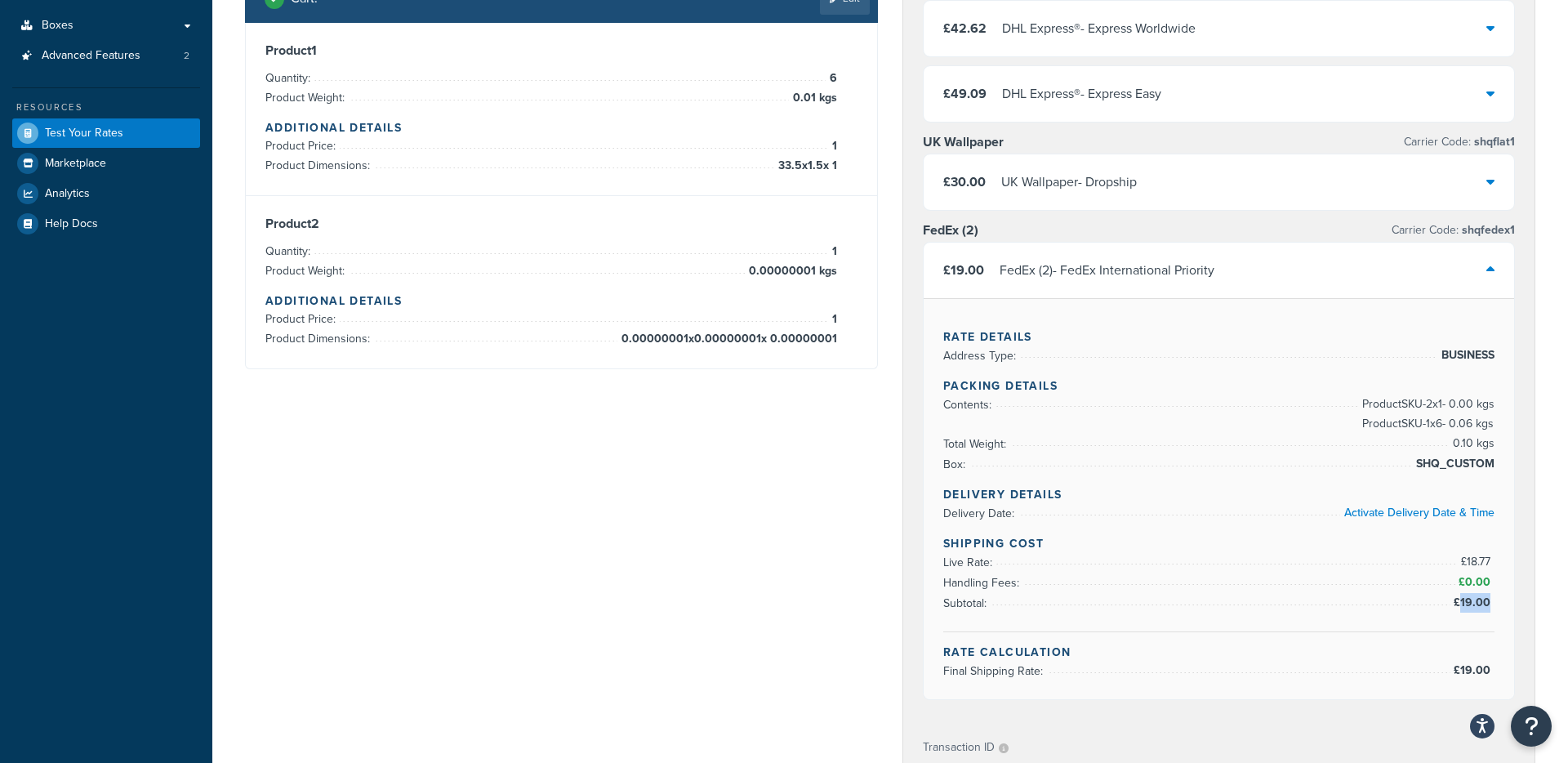
click at [1494, 604] on span "£19.00" at bounding box center [1473, 603] width 41 height 18
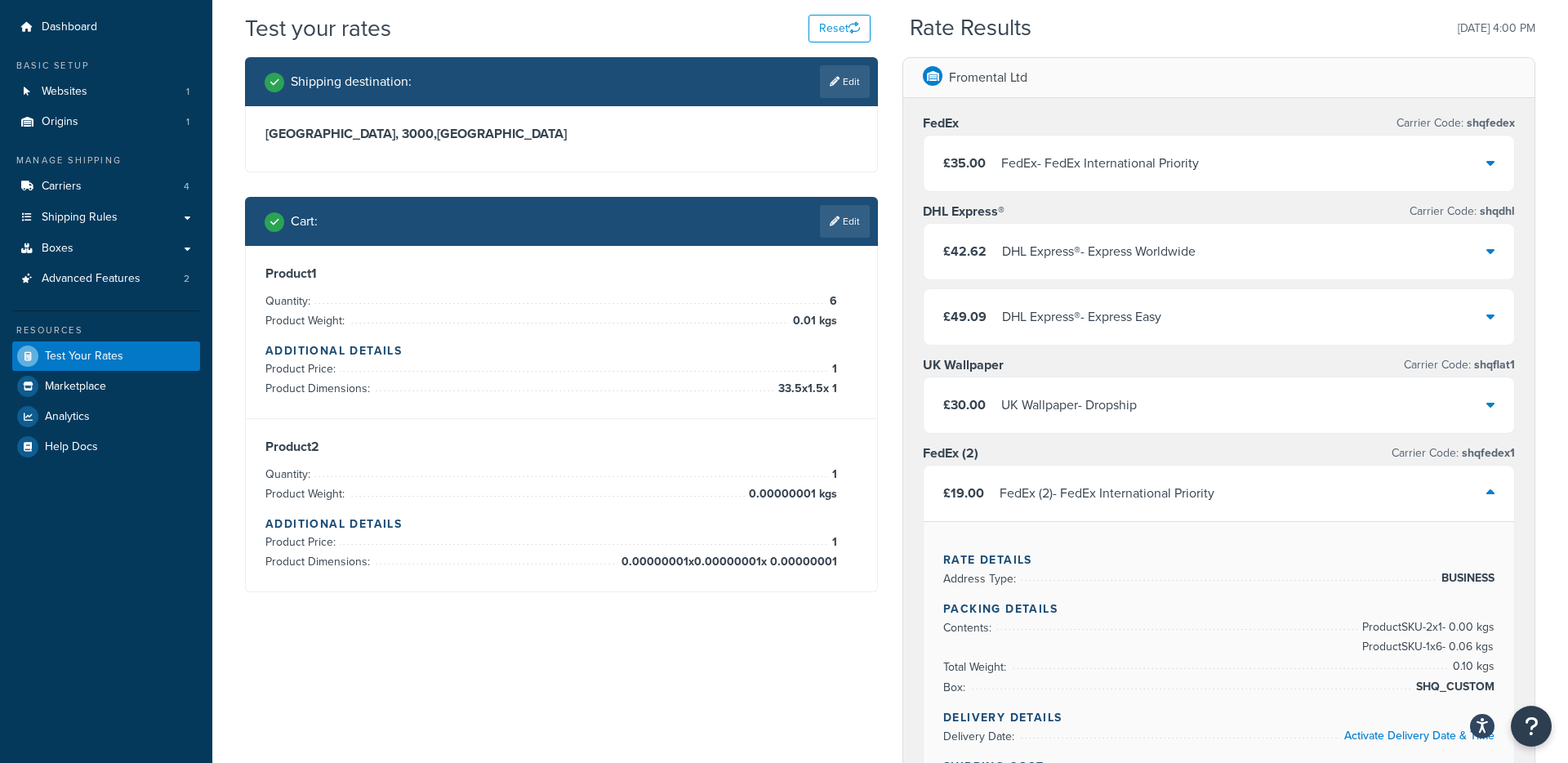
scroll to position [42, 0]
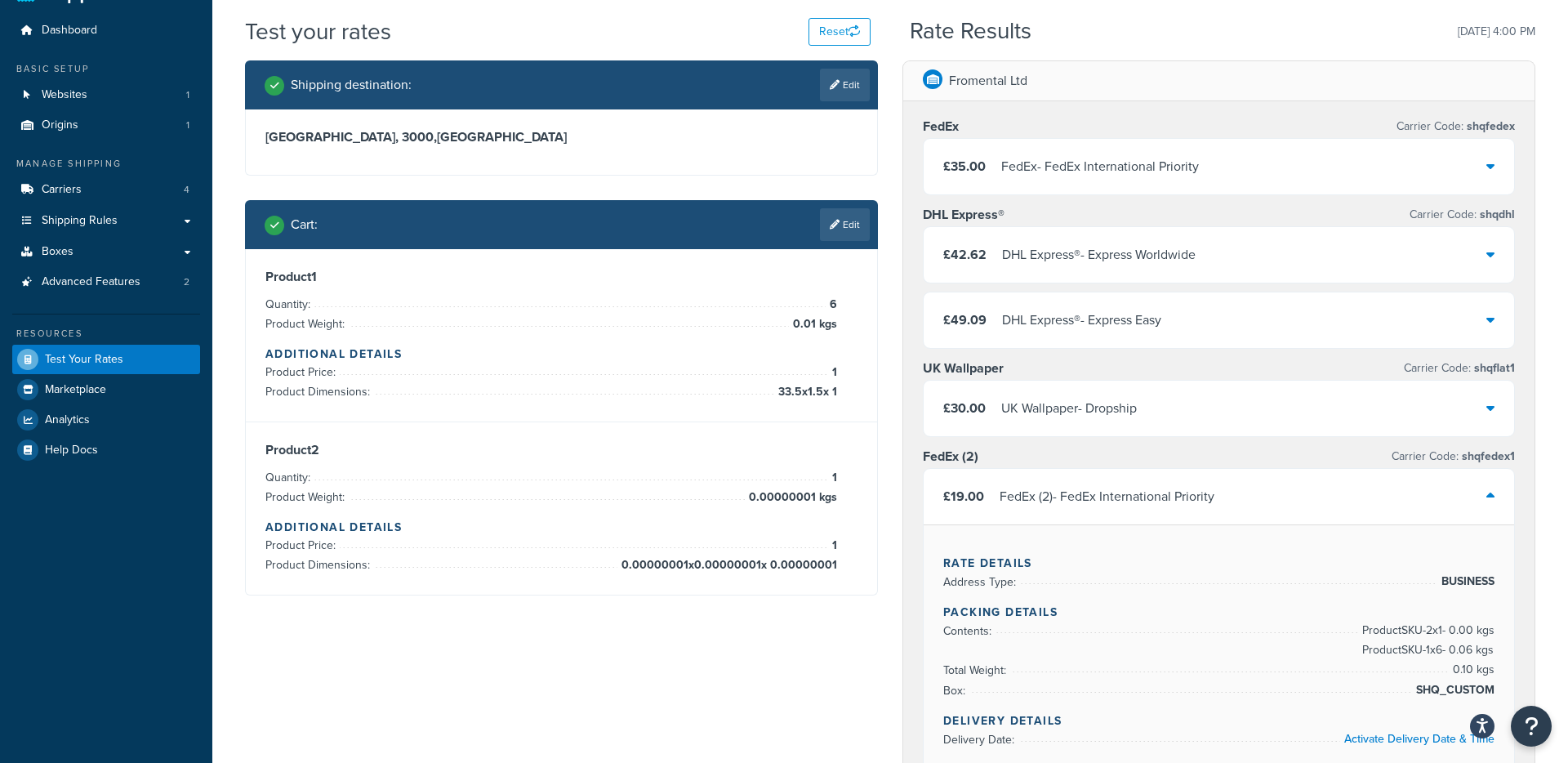
click at [1241, 170] on div "£35.00 FedEx - FedEx International Priority" at bounding box center [1219, 166] width 590 height 55
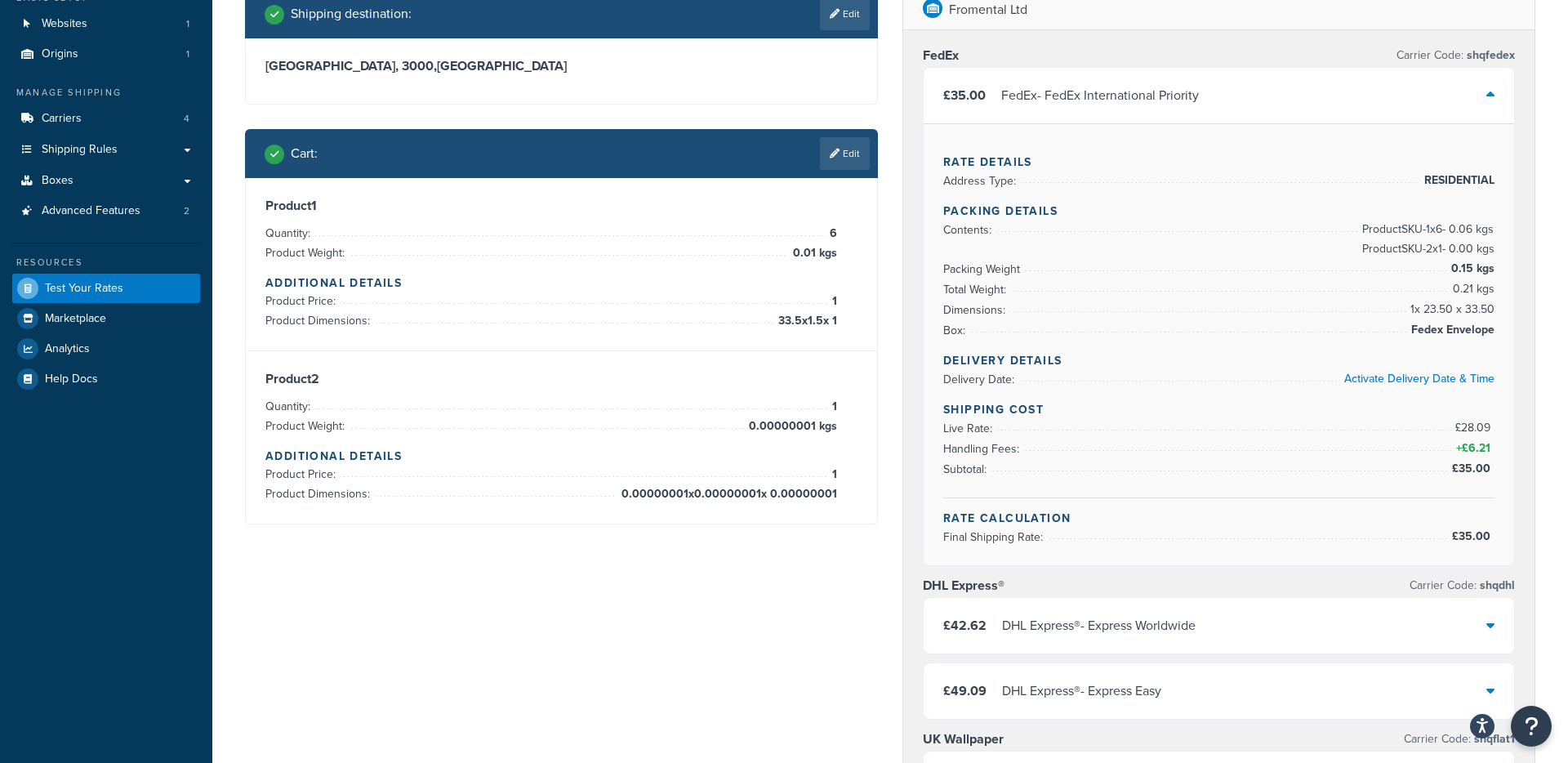
scroll to position [0, 0]
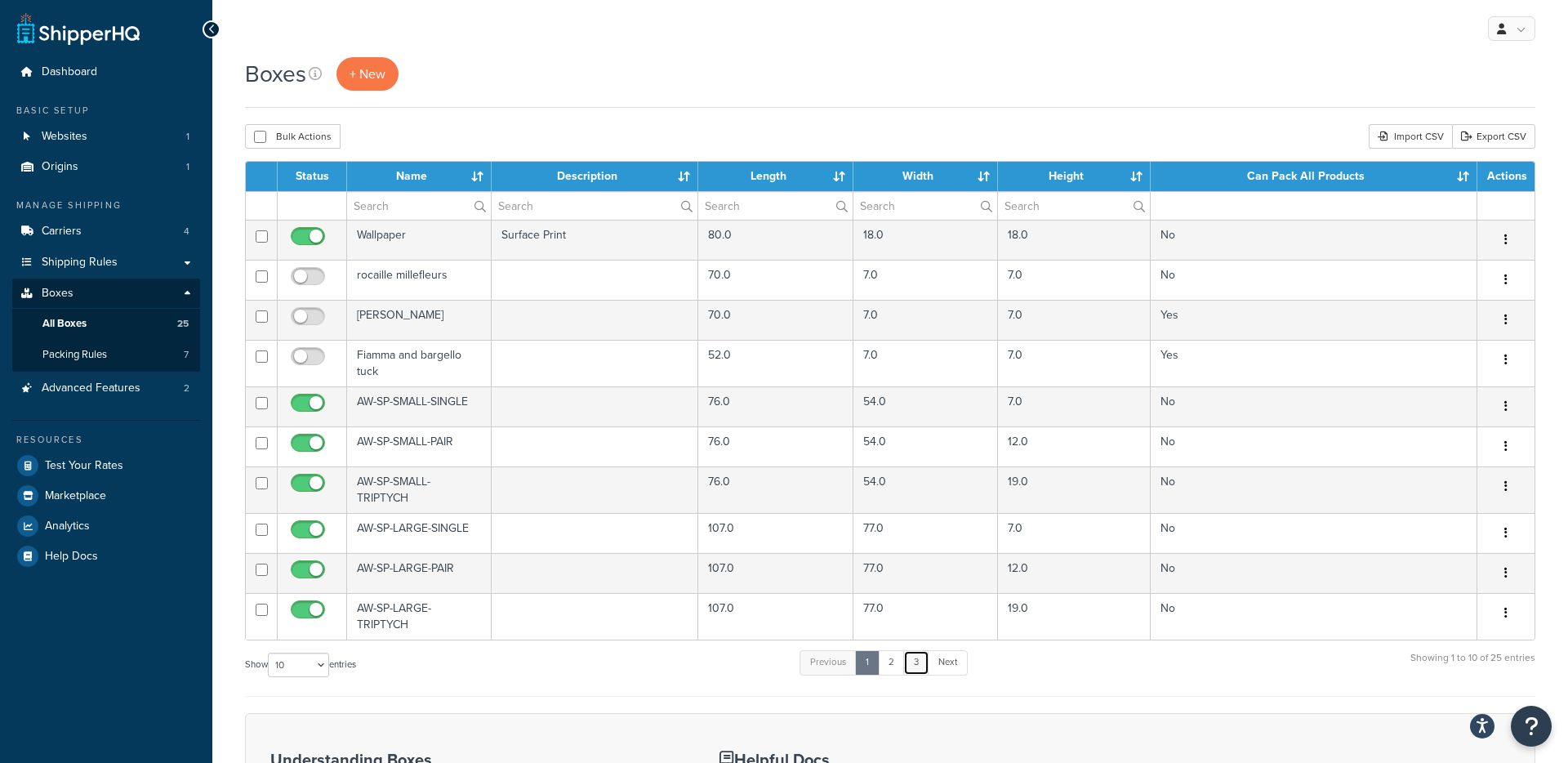
click at [917, 661] on link "3" at bounding box center [916, 662] width 26 height 25
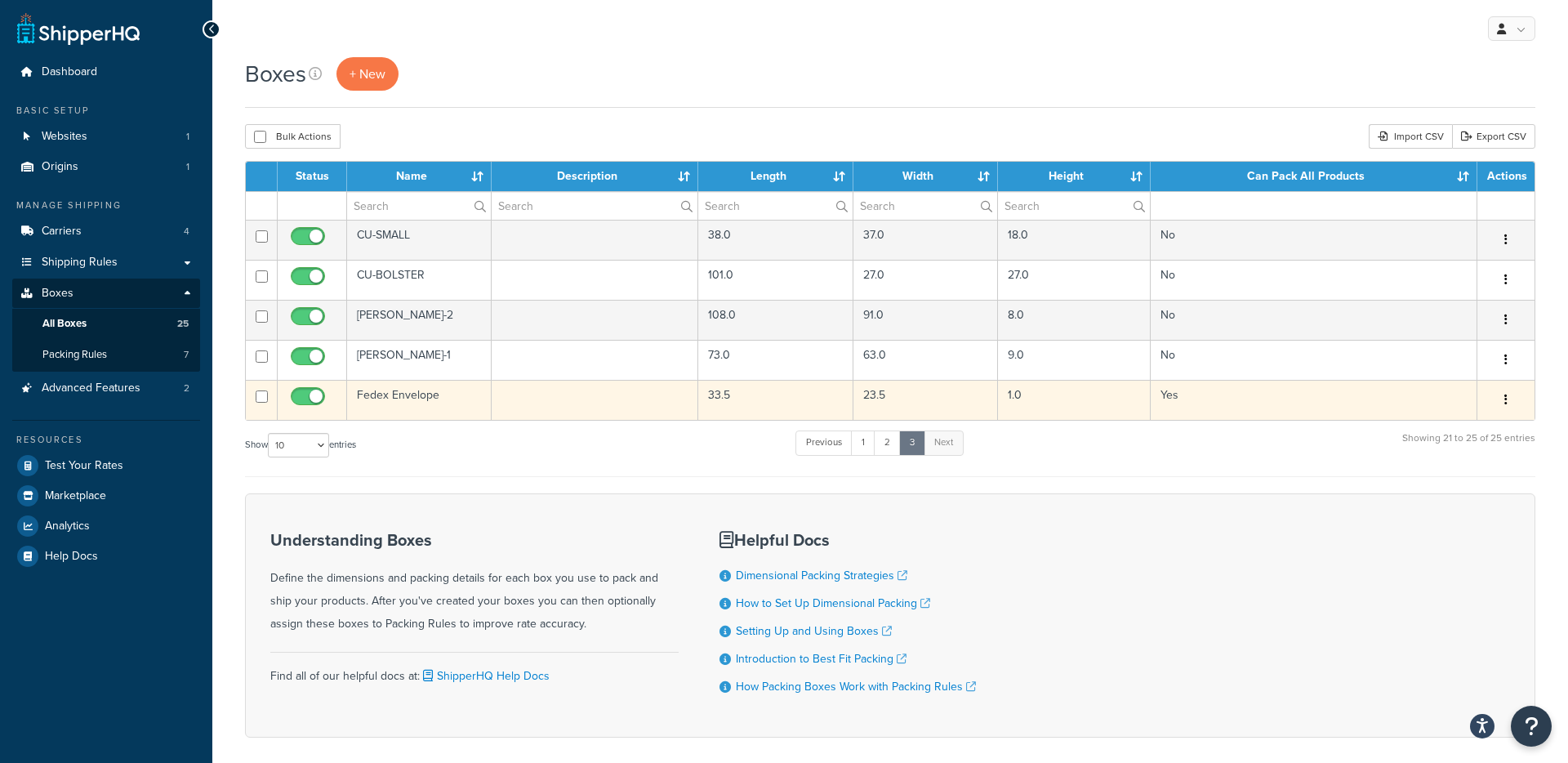
click at [397, 394] on td "Fedex Envelope" at bounding box center [418, 400] width 144 height 40
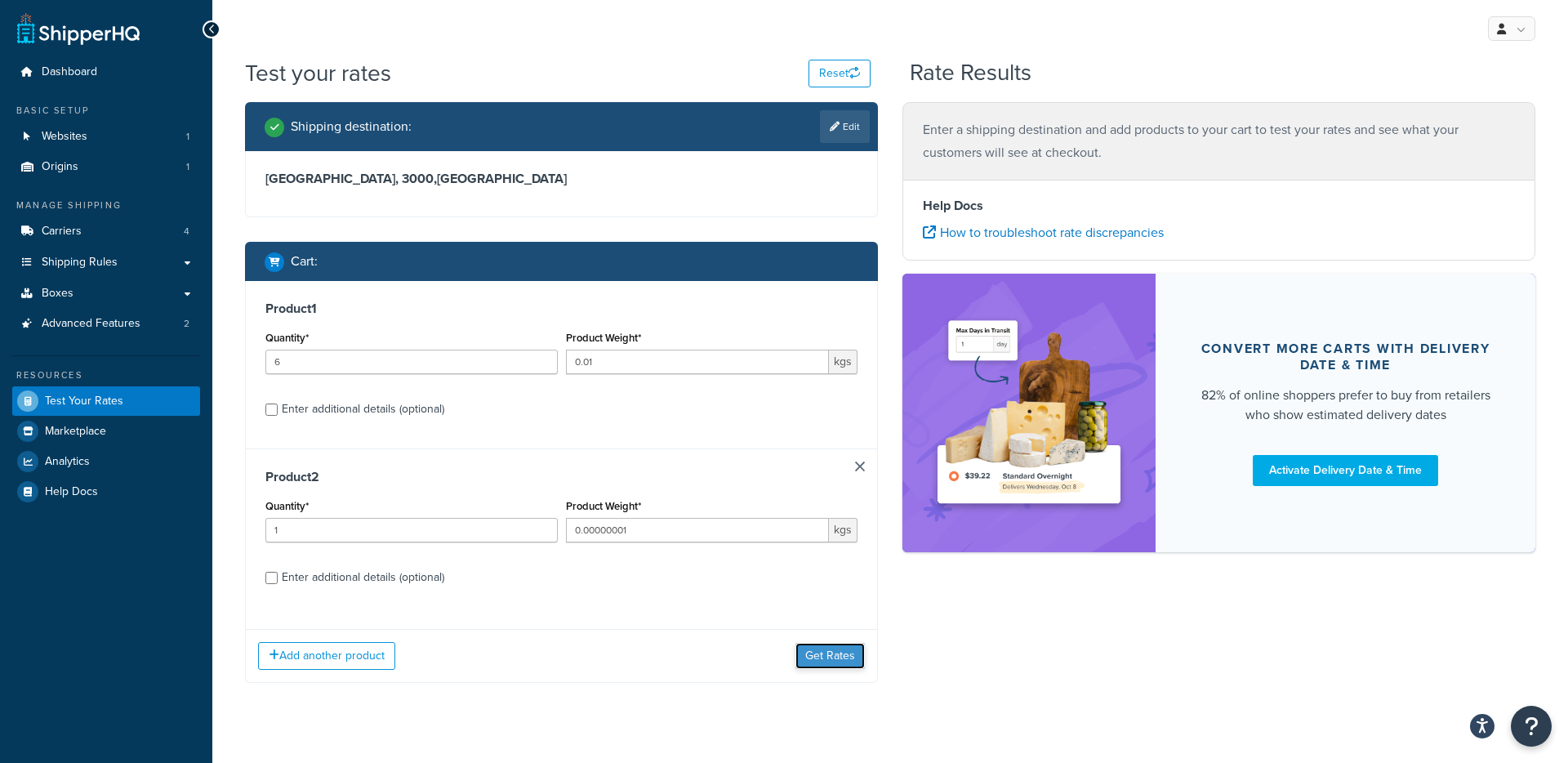
click at [834, 661] on button "Get Rates" at bounding box center [829, 656] width 69 height 26
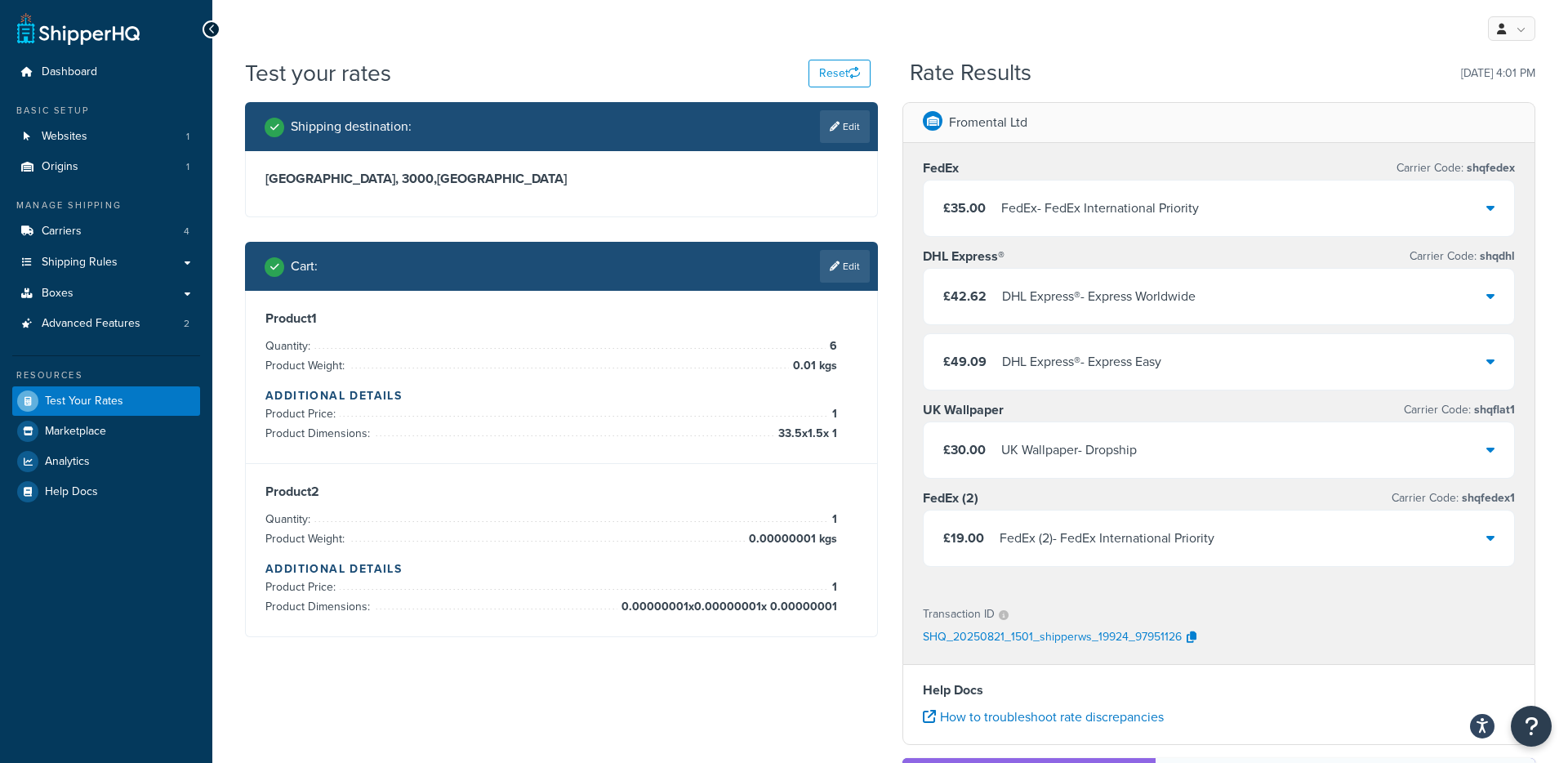
click at [1213, 546] on div "FedEx (2) - FedEx International Priority" at bounding box center [1107, 539] width 214 height 23
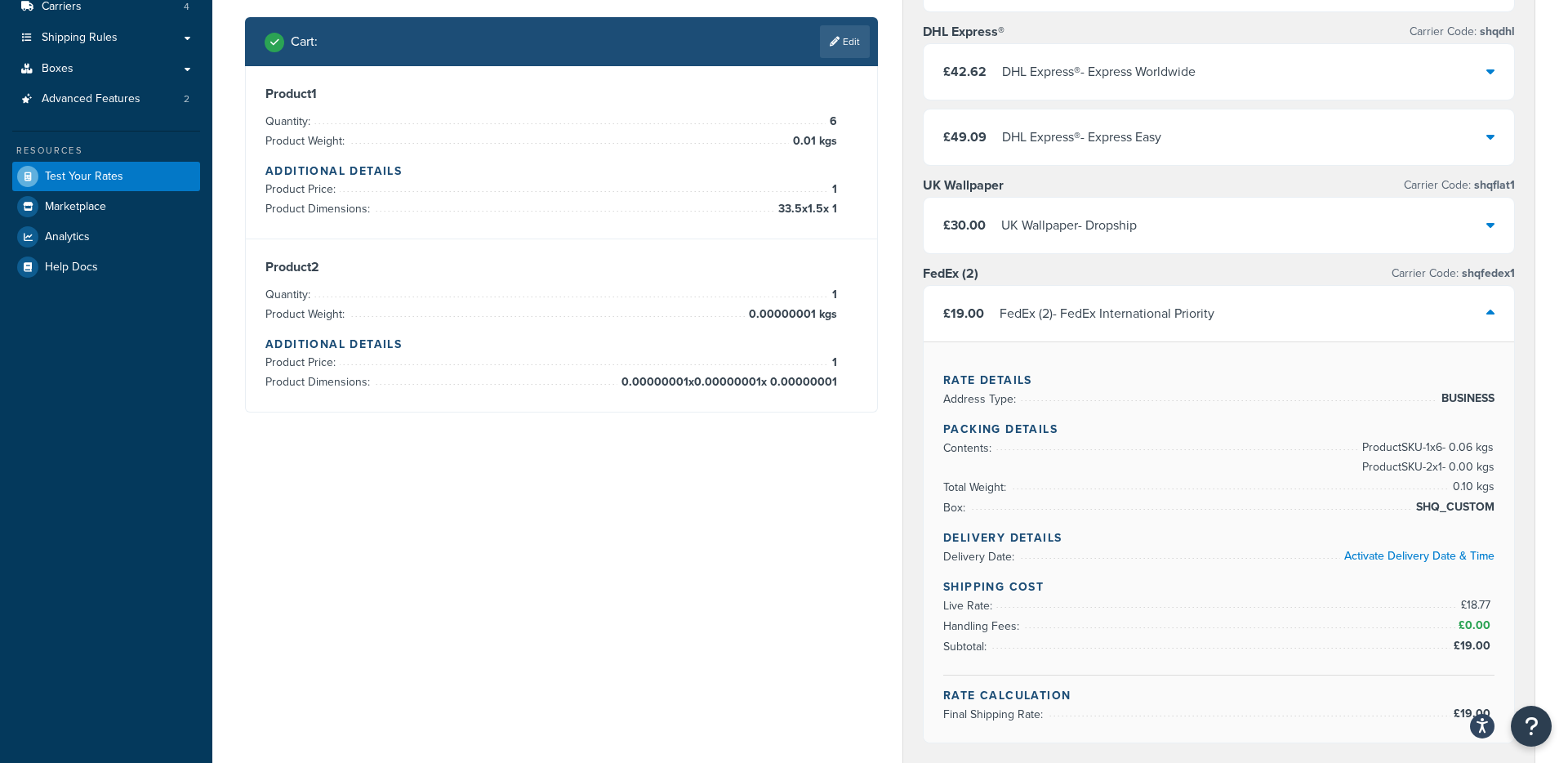
scroll to position [229, 0]
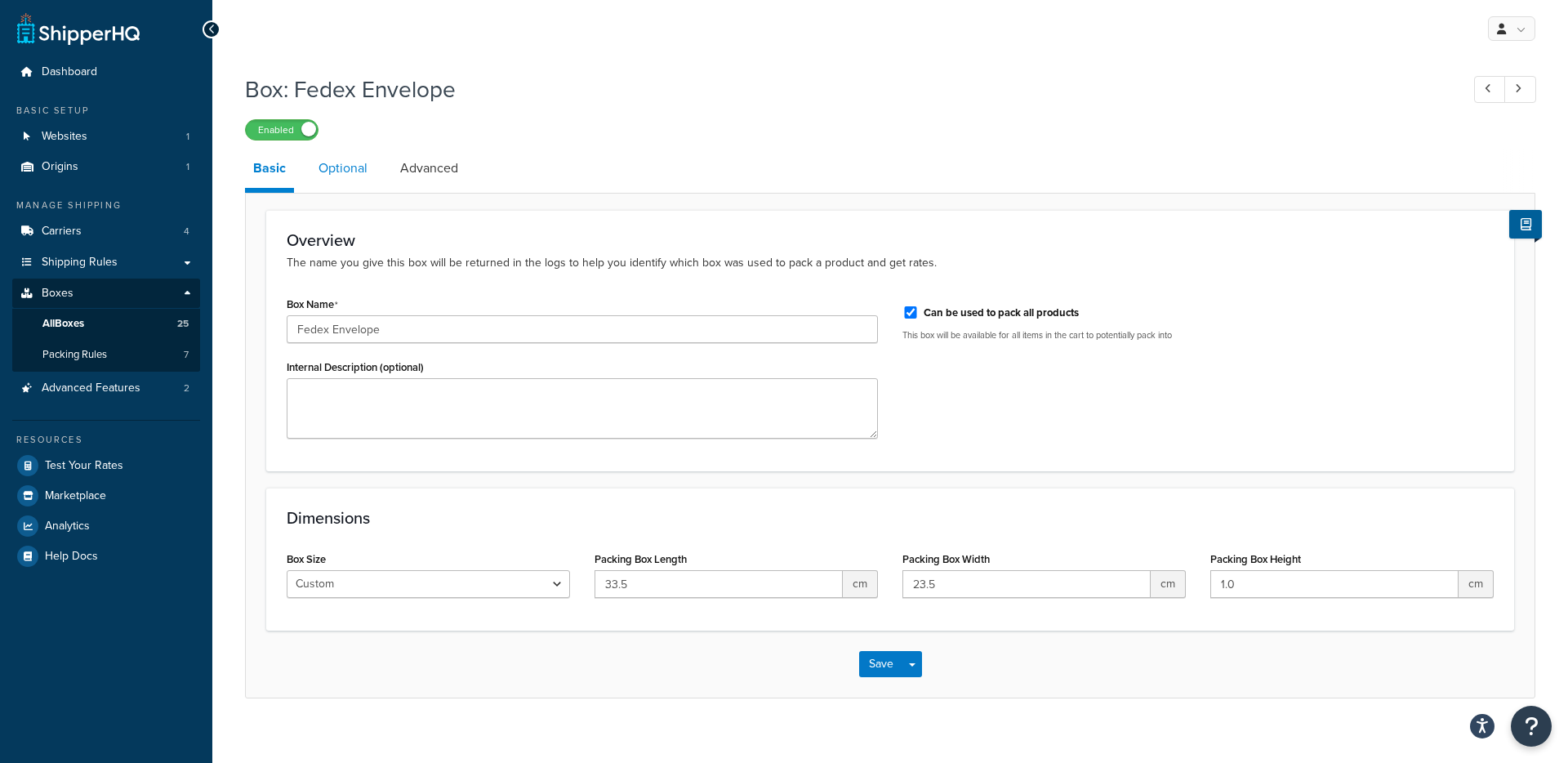
click at [333, 180] on link "Optional" at bounding box center [342, 168] width 66 height 39
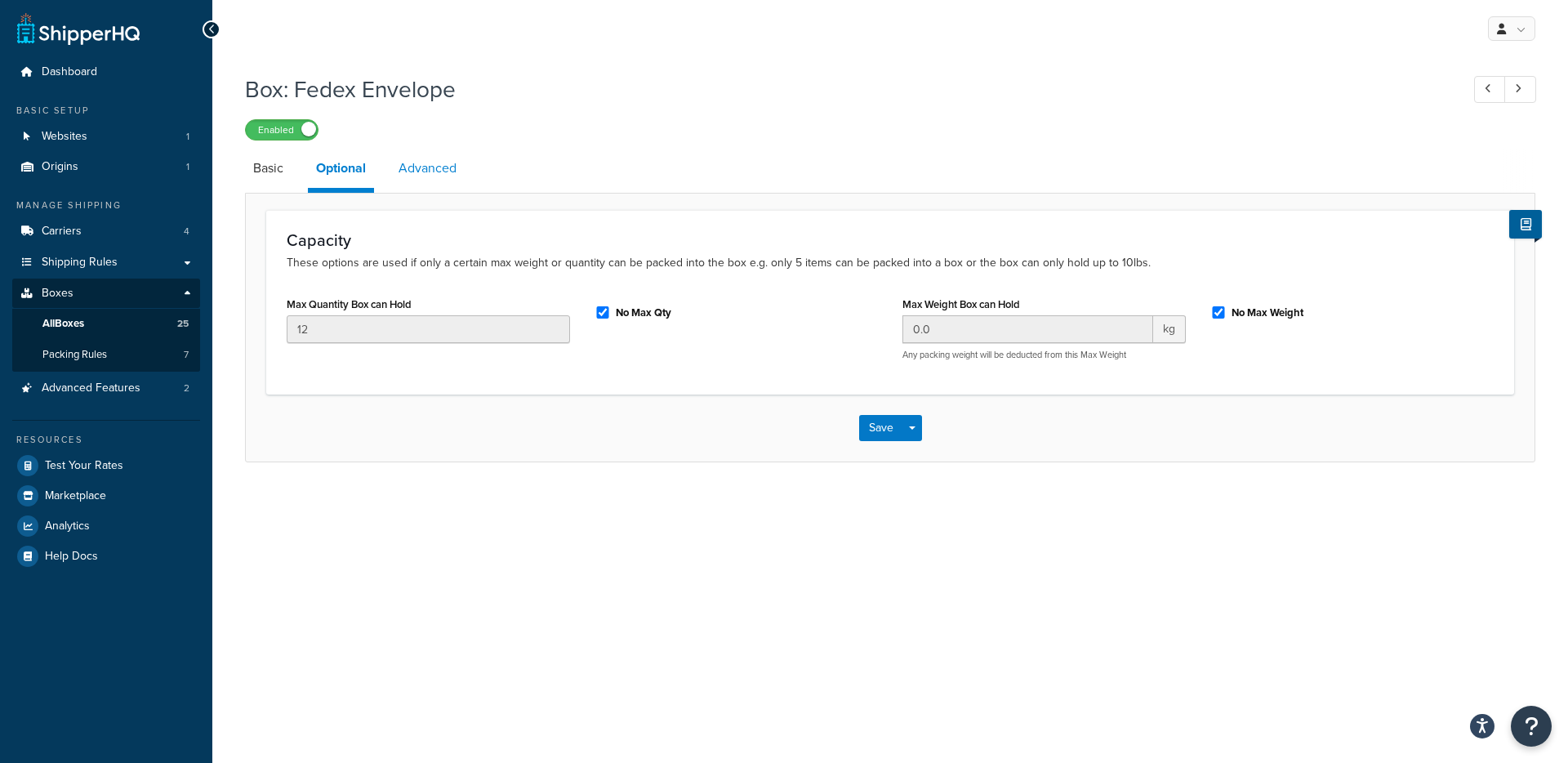
click at [402, 173] on link "Advanced" at bounding box center [427, 168] width 74 height 39
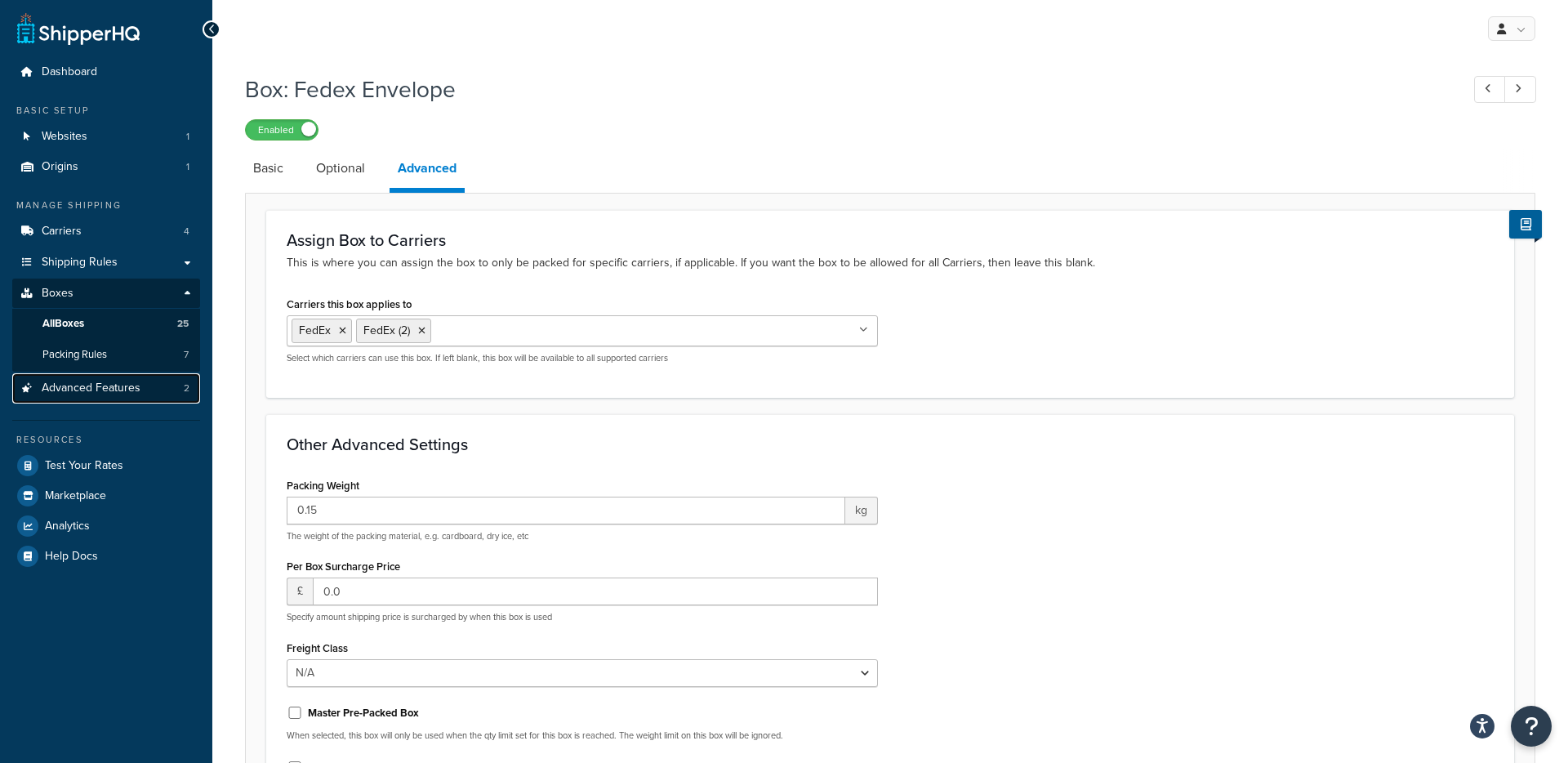
click at [120, 382] on span "Advanced Features" at bounding box center [91, 389] width 99 height 14
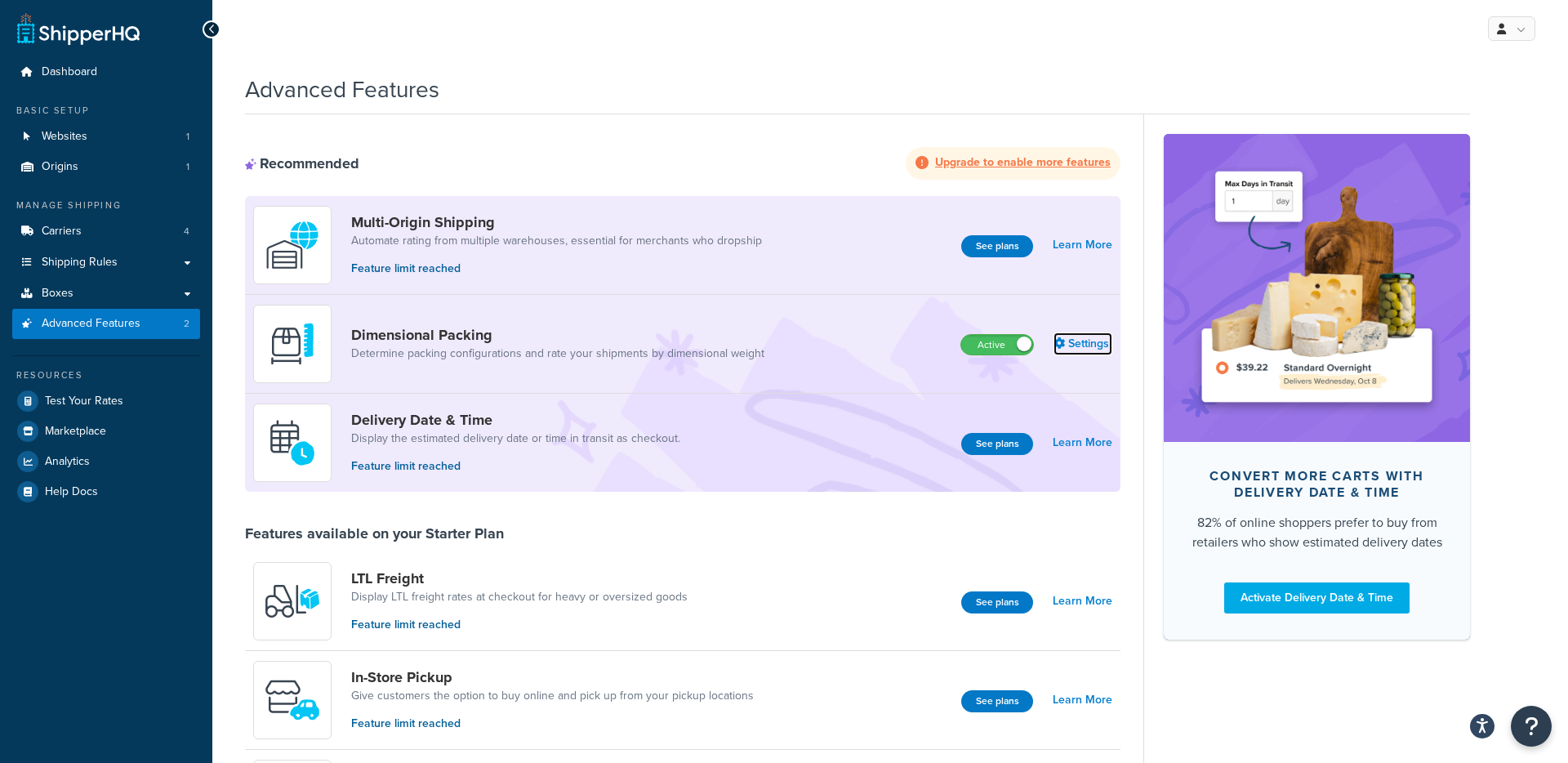
click at [1102, 345] on link "Settings" at bounding box center [1082, 344] width 59 height 23
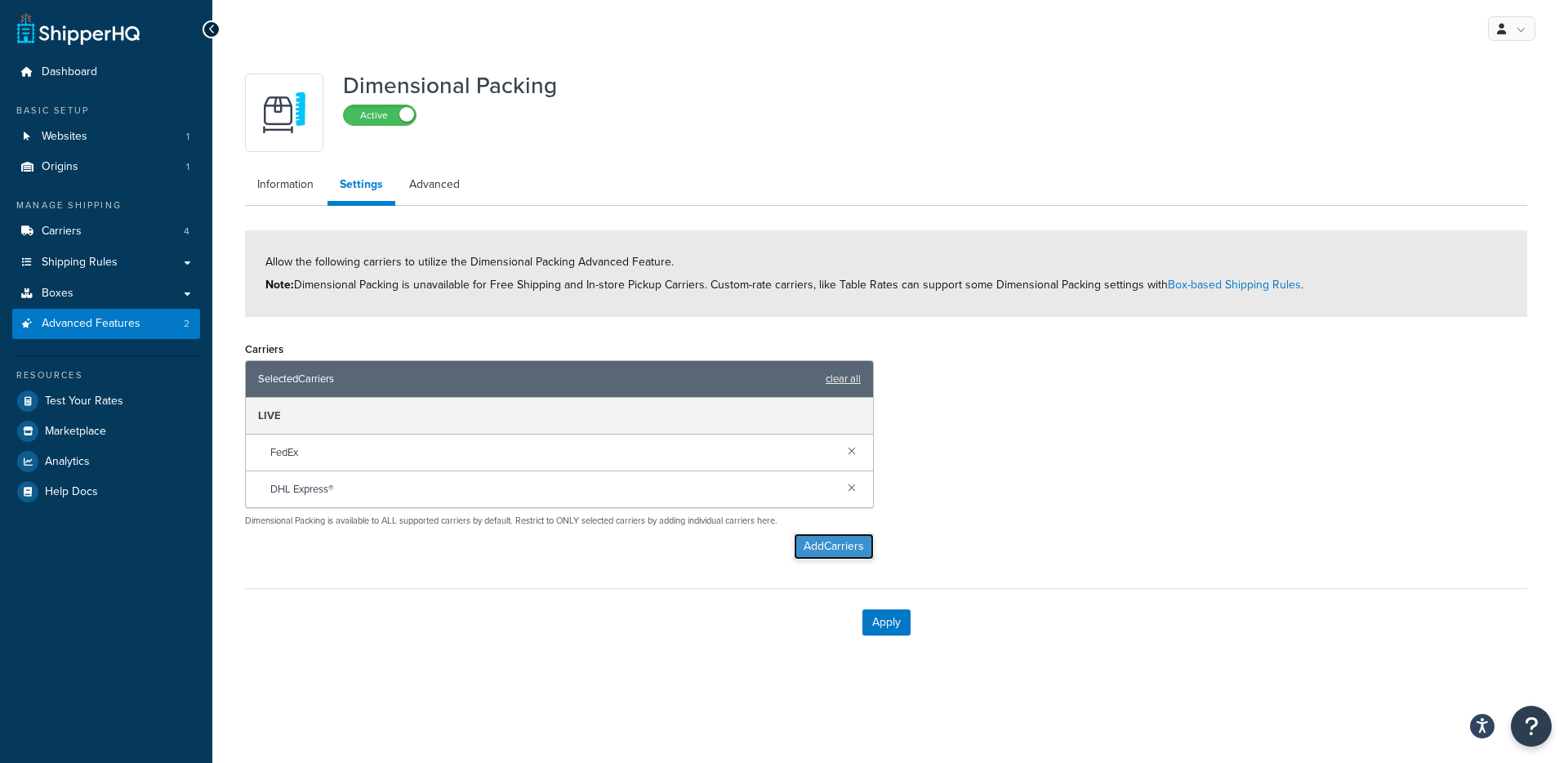
click at [821, 552] on button "Add Carriers" at bounding box center [833, 547] width 80 height 26
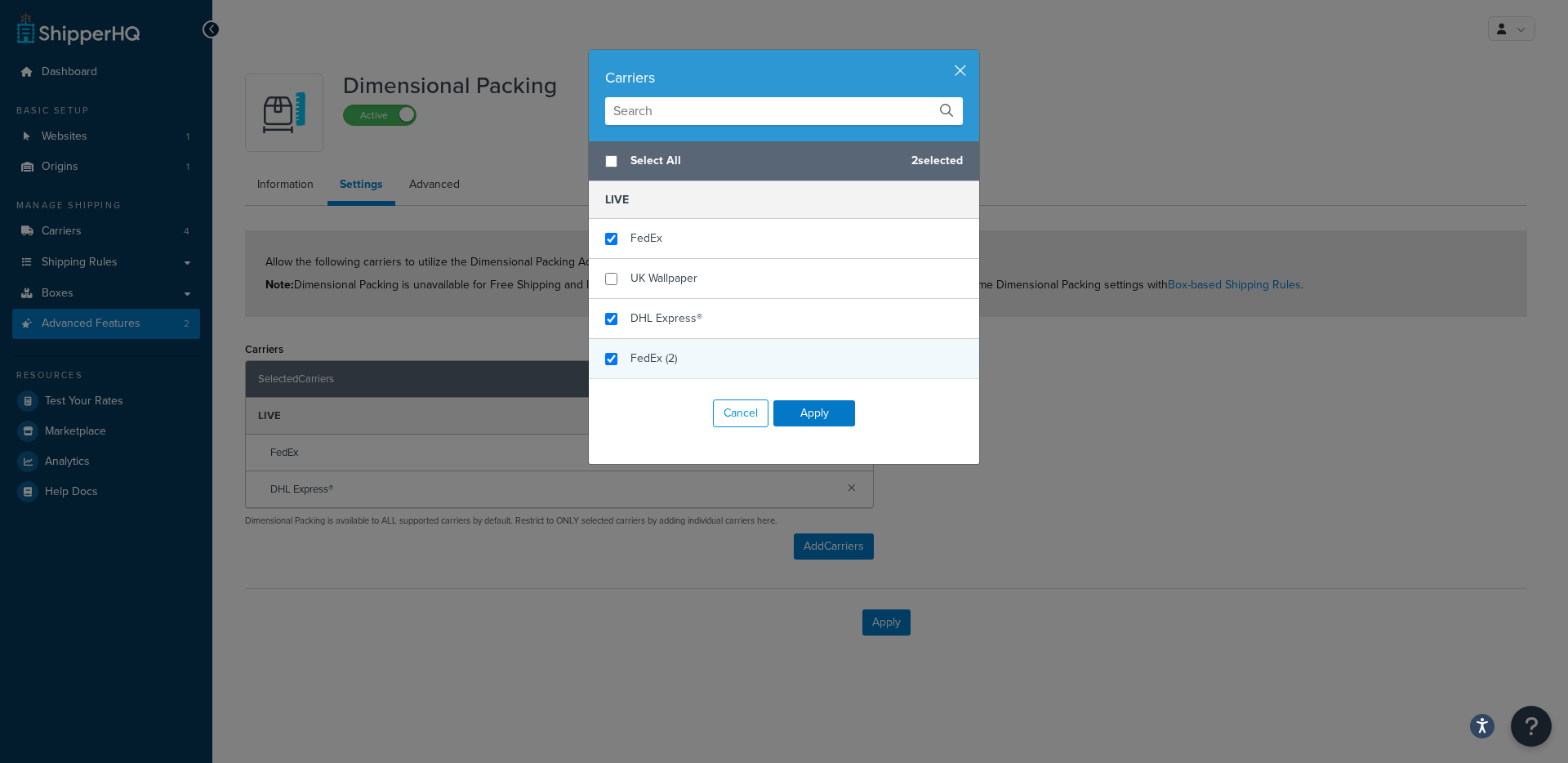
checkbox input "true"
click at [643, 363] on span "FedEx (2)" at bounding box center [653, 358] width 46 height 18
click at [826, 406] on button "Apply" at bounding box center [813, 413] width 81 height 26
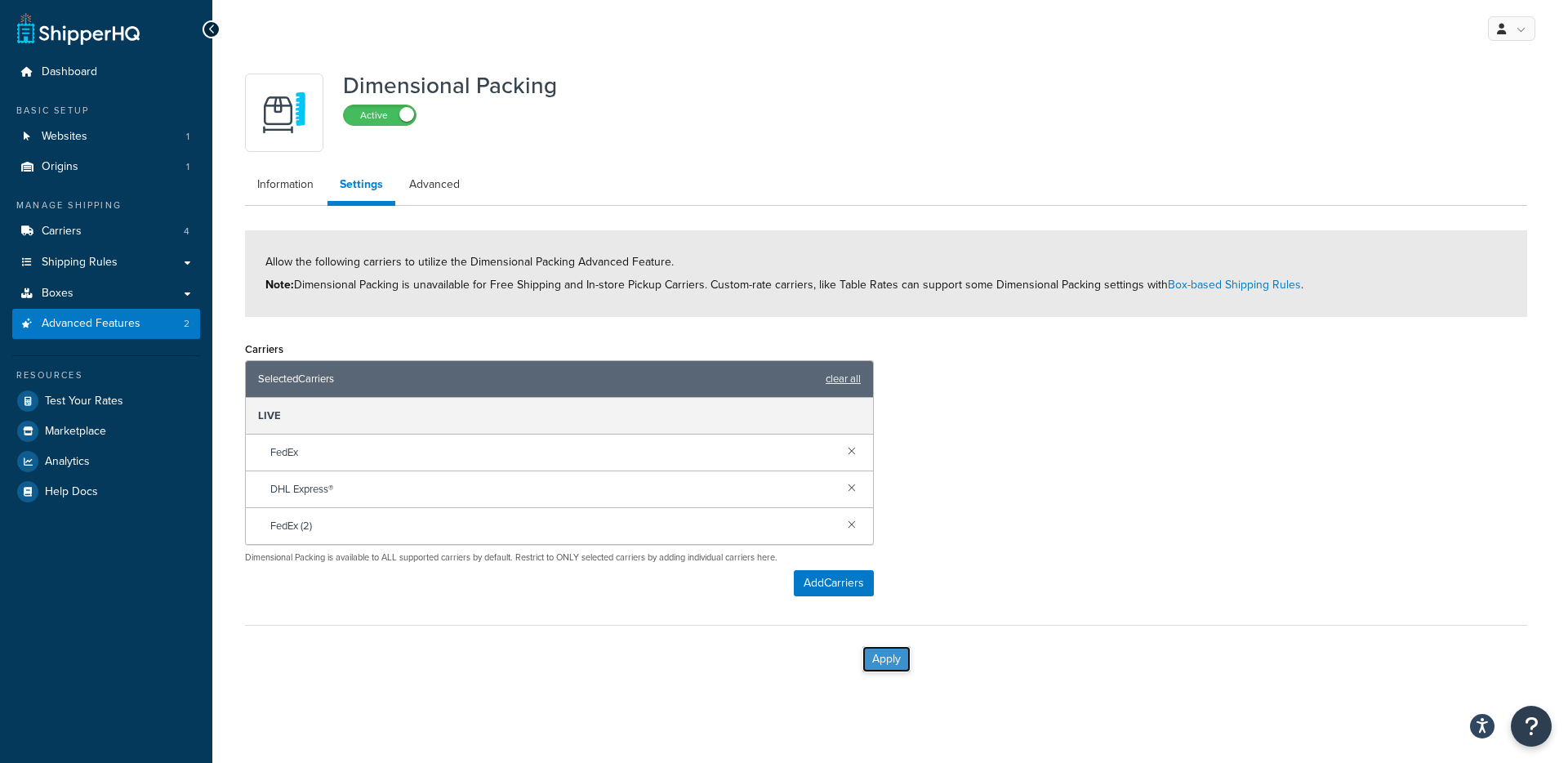
click at [904, 654] on button "Apply" at bounding box center [886, 660] width 48 height 26
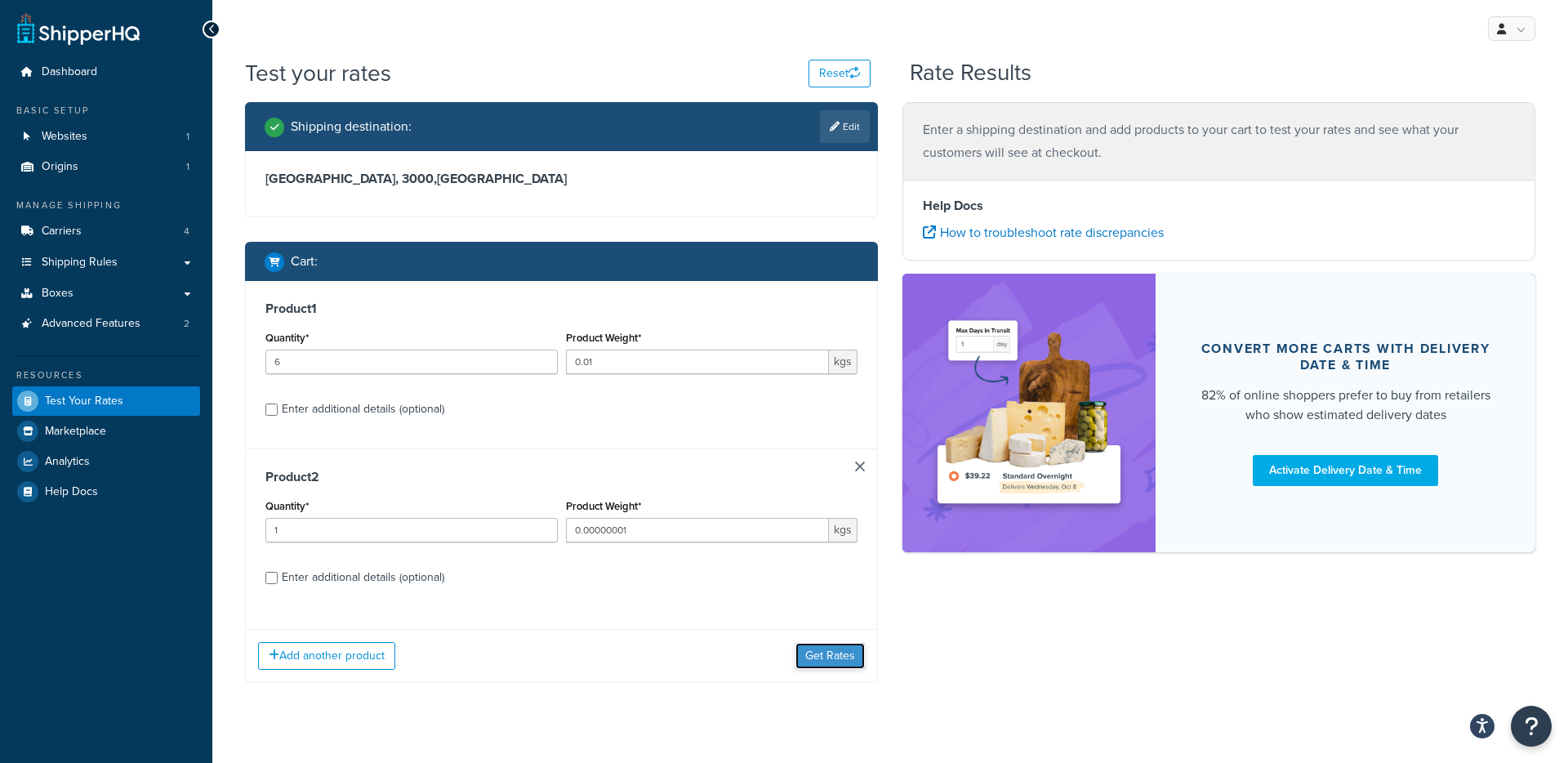
click at [835, 661] on button "Get Rates" at bounding box center [829, 656] width 69 height 26
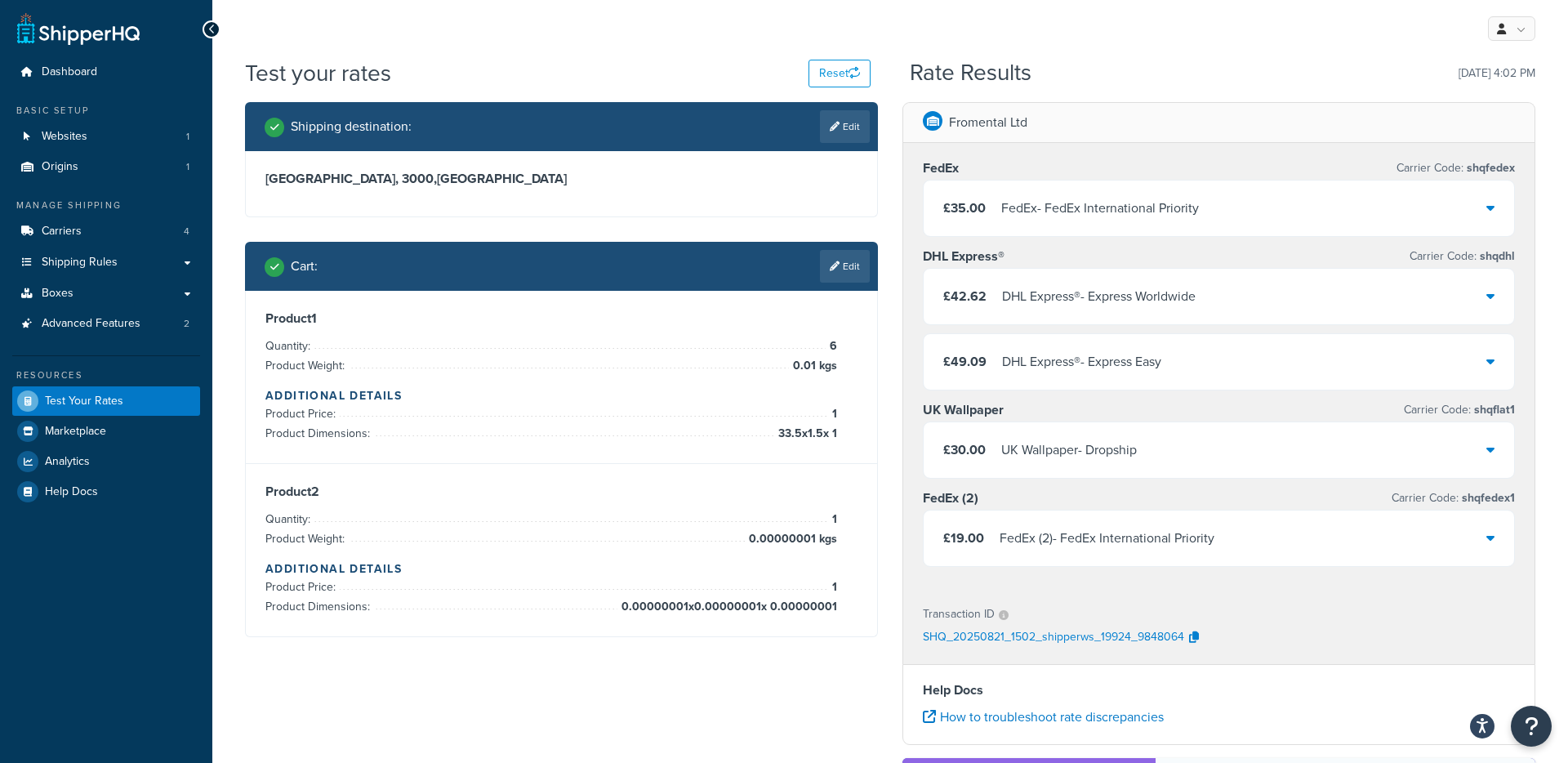
click at [1122, 549] on div "FedEx (2) - FedEx International Priority" at bounding box center [1107, 539] width 214 height 23
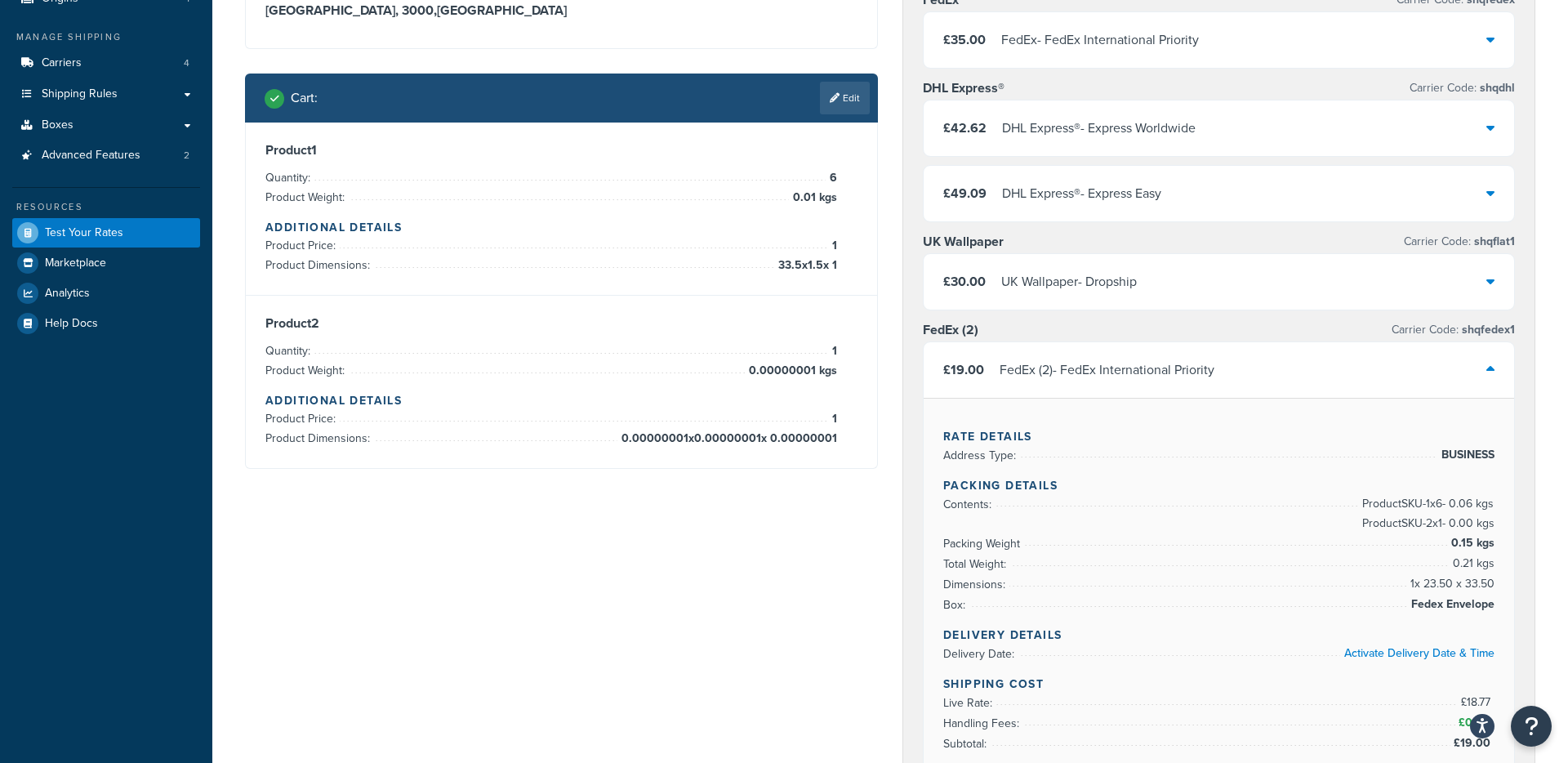
scroll to position [187, 0]
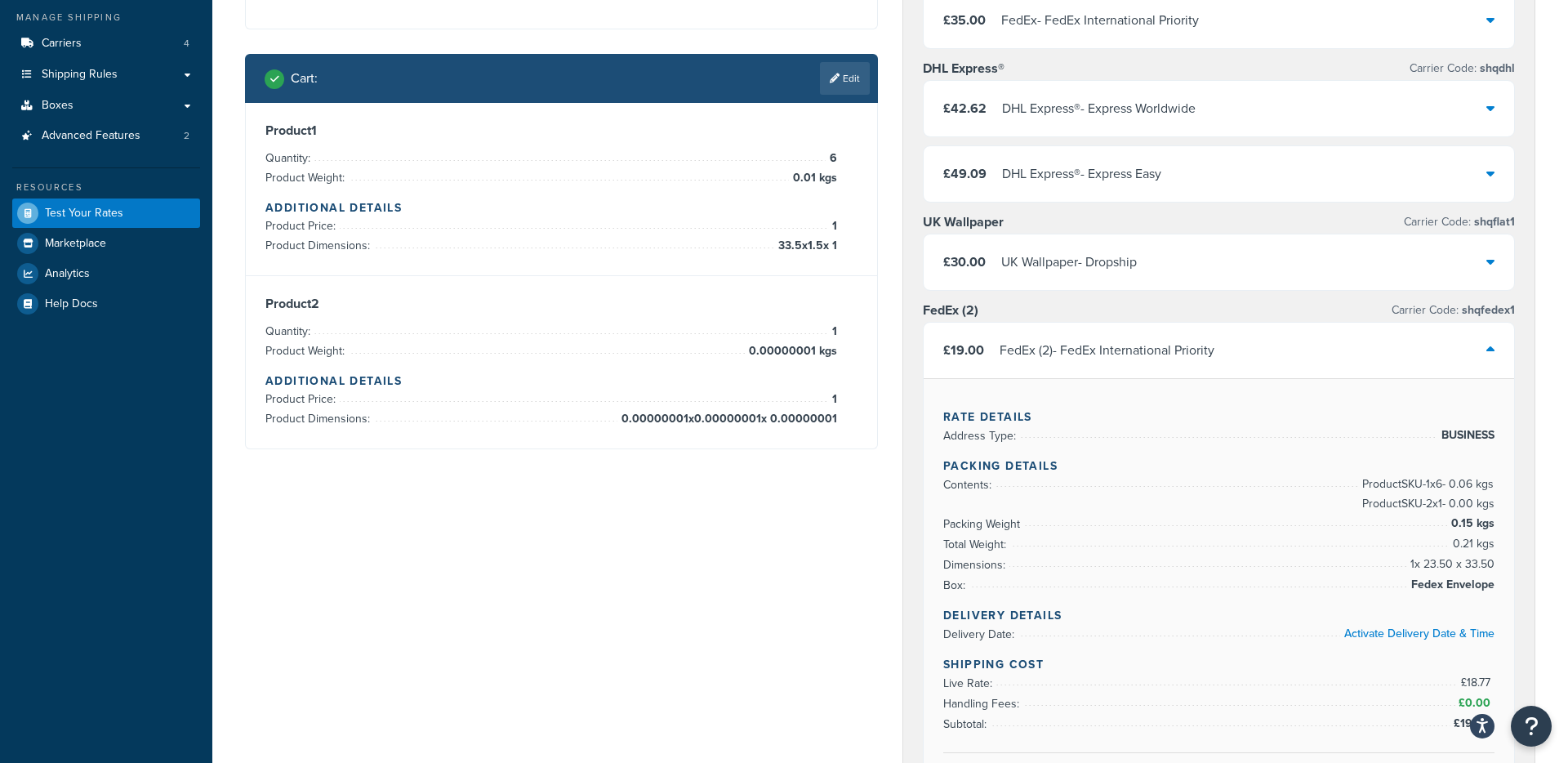
drag, startPoint x: 1417, startPoint y: 585, endPoint x: 1507, endPoint y: 583, distance: 90.0
click at [1507, 583] on div "Rate Details Address Type: BUSINESS Packing Details Contents: Product SKU-1 x 6…" at bounding box center [1219, 599] width 590 height 442
drag, startPoint x: 1493, startPoint y: 583, endPoint x: 1398, endPoint y: 584, distance: 95.0
click at [1401, 583] on li "Box: Fedex Envelope" at bounding box center [1219, 585] width 552 height 20
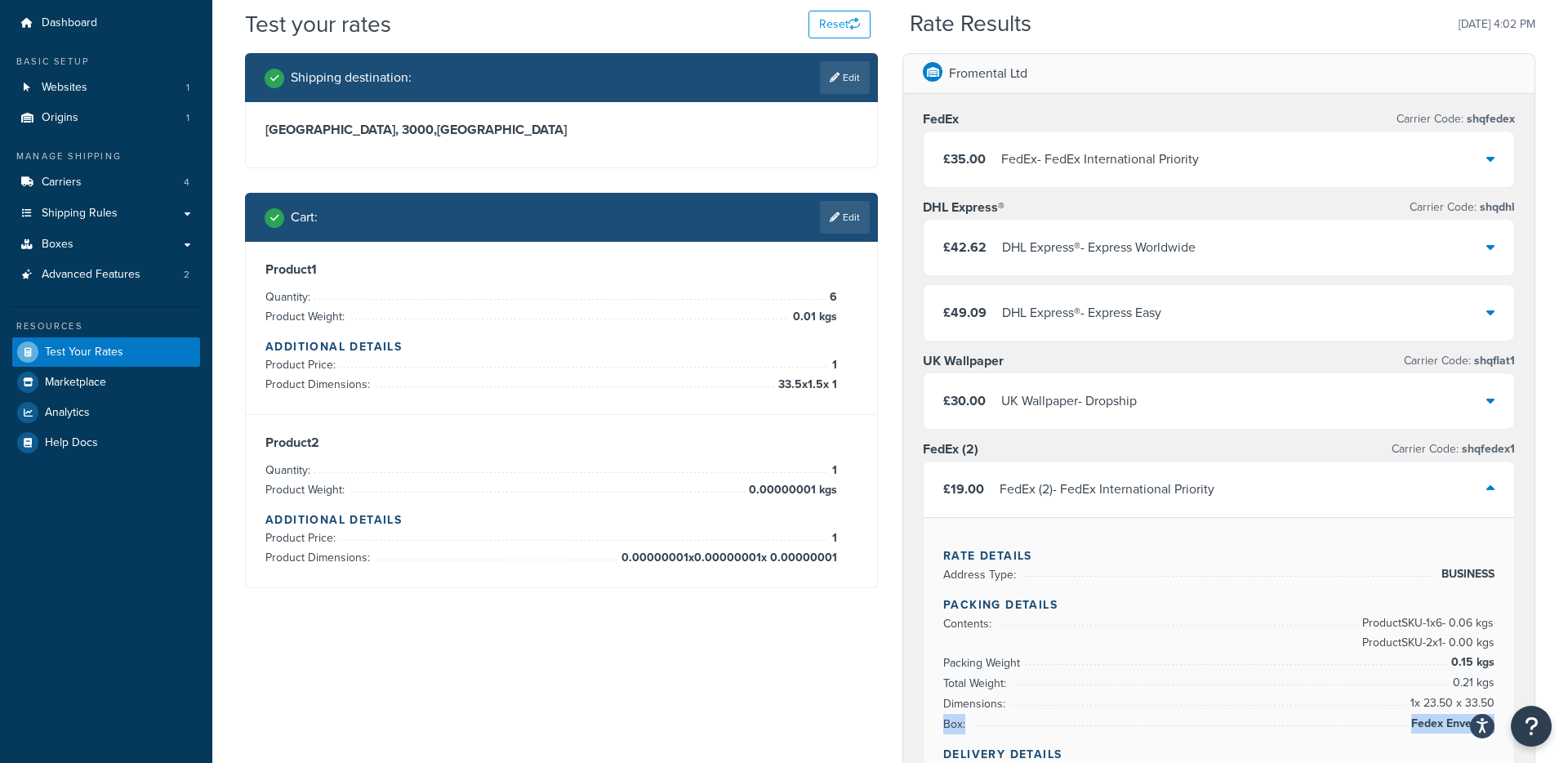
scroll to position [47, 0]
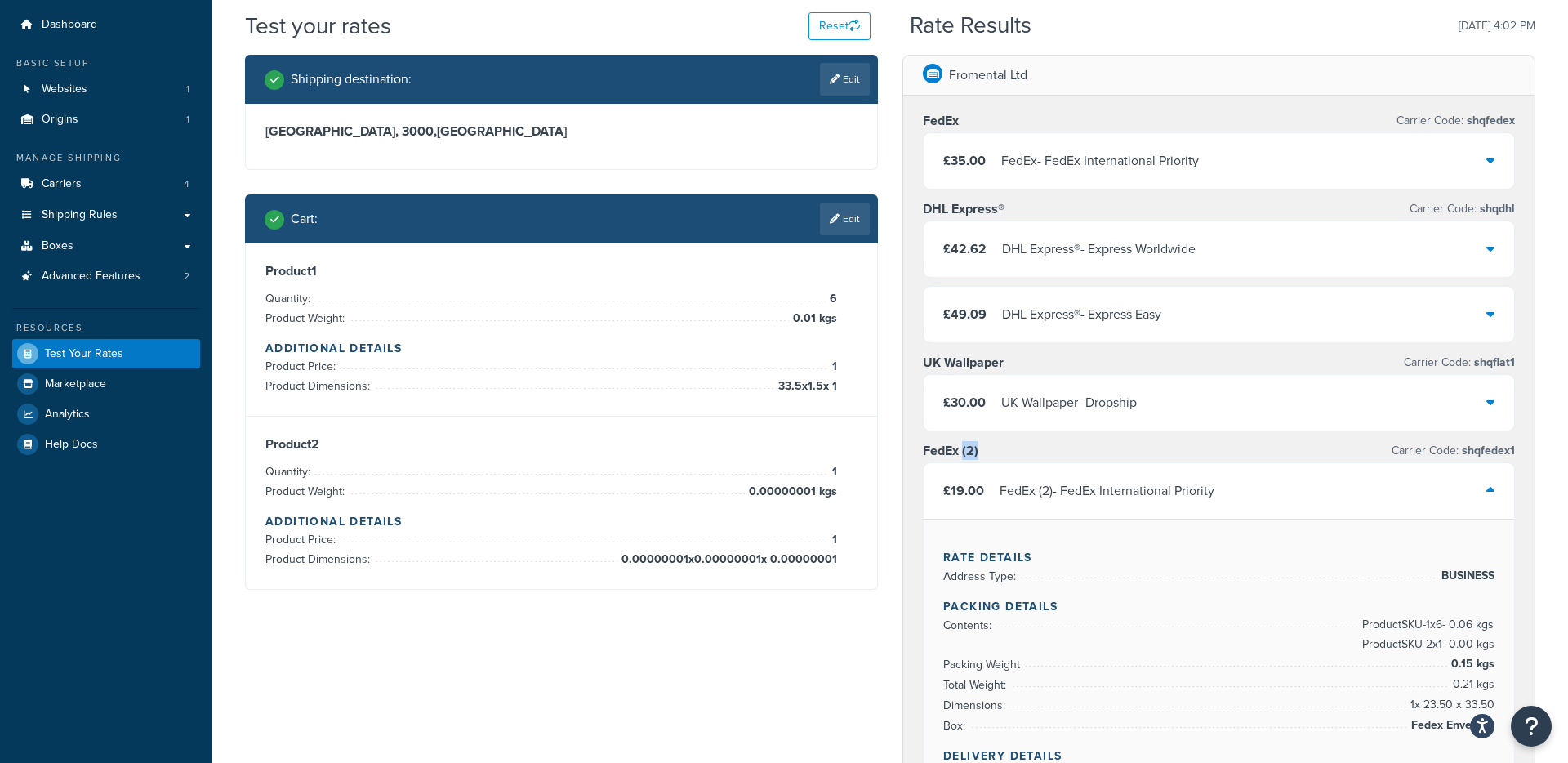
drag, startPoint x: 980, startPoint y: 452, endPoint x: 962, endPoint y: 452, distance: 18.0
click at [962, 452] on div "FedEx (2) Carrier Code: shqfedex1" at bounding box center [1219, 451] width 592 height 23
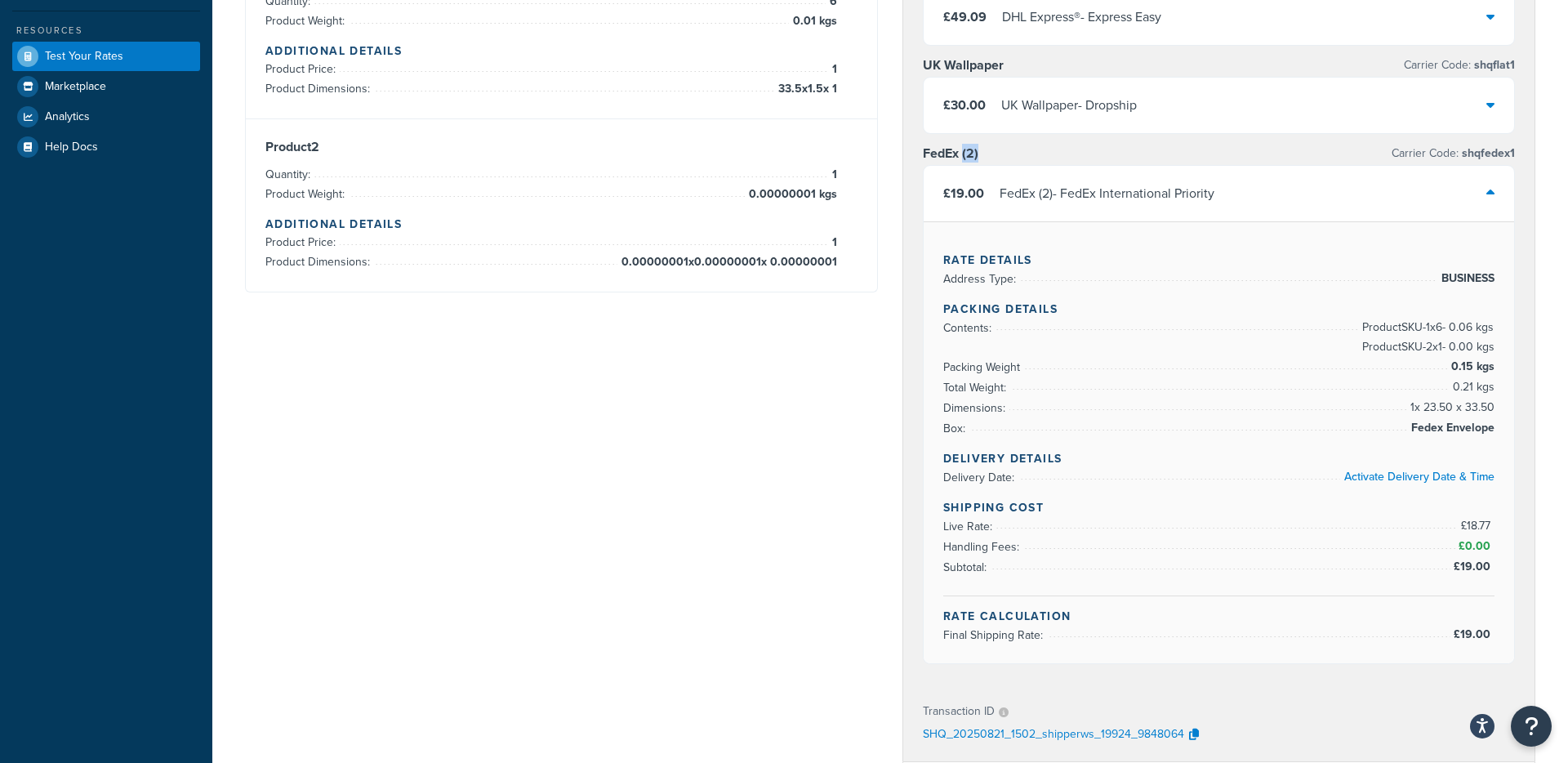
scroll to position [344, 0]
